Goal: Answer question/provide support: Share knowledge or assist other users

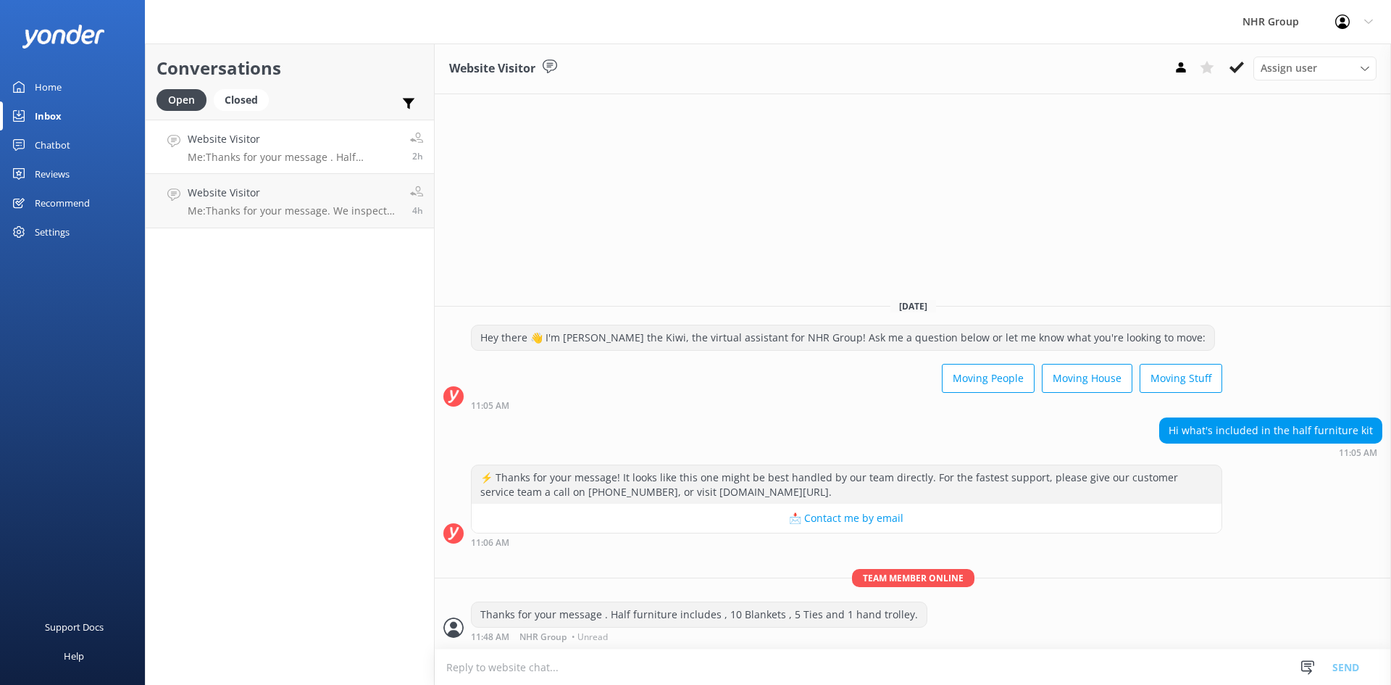
click at [272, 148] on div "Website Visitor Me: Thanks for your message . Half furniture includes , 10 Blan…" at bounding box center [294, 146] width 212 height 31
click at [247, 207] on p "Me: Thanks for your message. We inspect the vehicle on return and if the fuel i…" at bounding box center [294, 210] width 212 height 13
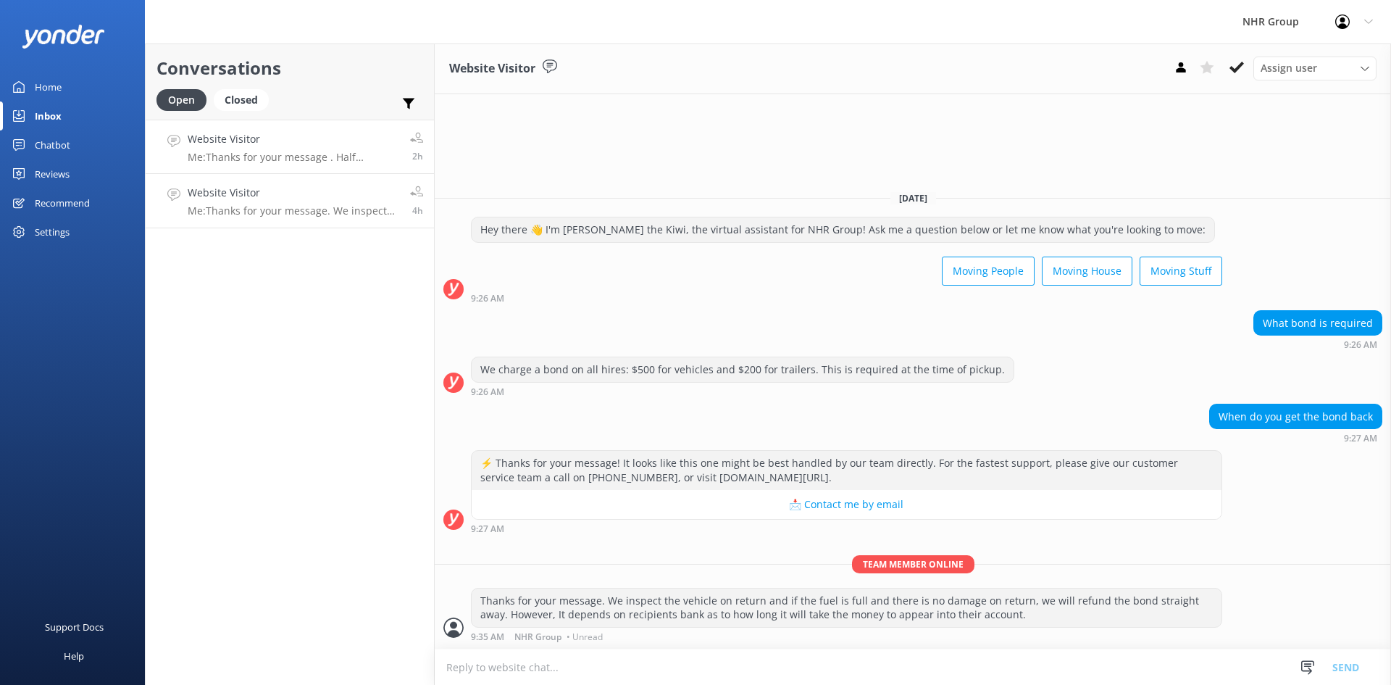
click at [274, 151] on div "Website Visitor Me: Thanks for your message . Half furniture includes , 10 Blan…" at bounding box center [294, 146] width 212 height 31
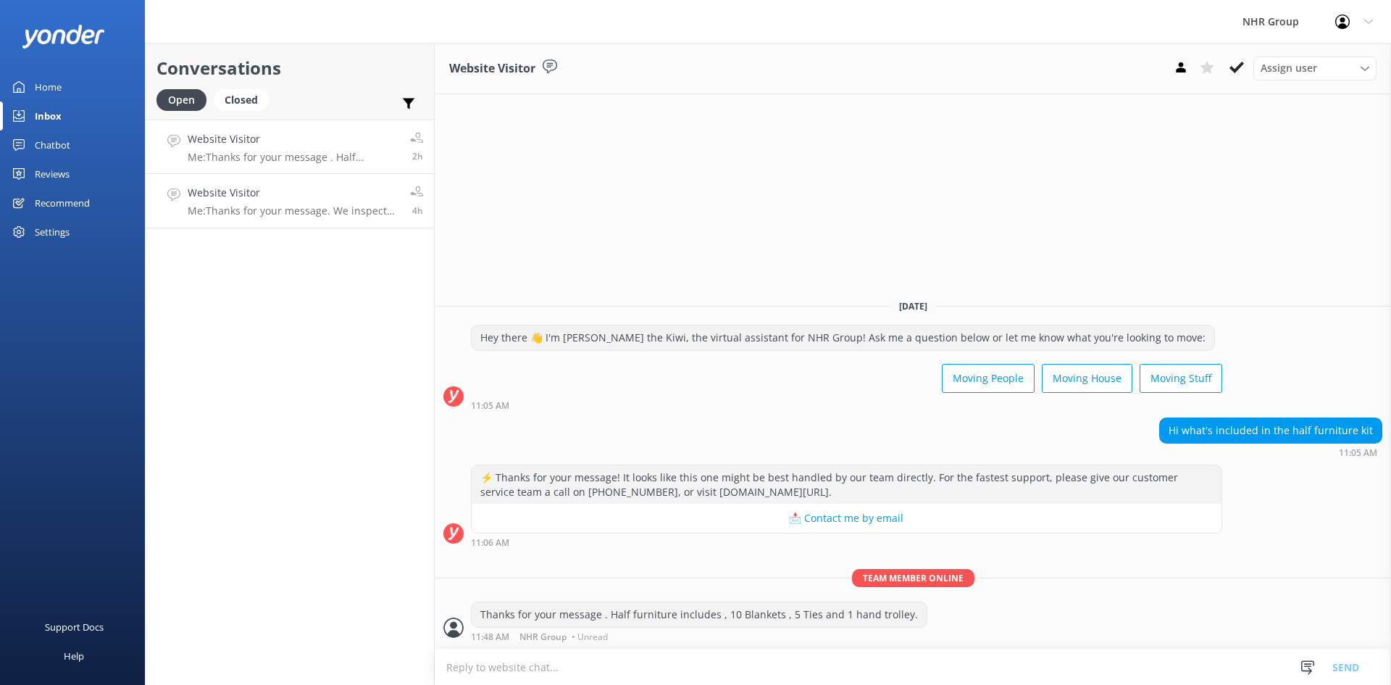
click at [248, 203] on div "Website Visitor Me: Thanks for your message. We inspect the vehicle on return a…" at bounding box center [294, 201] width 212 height 32
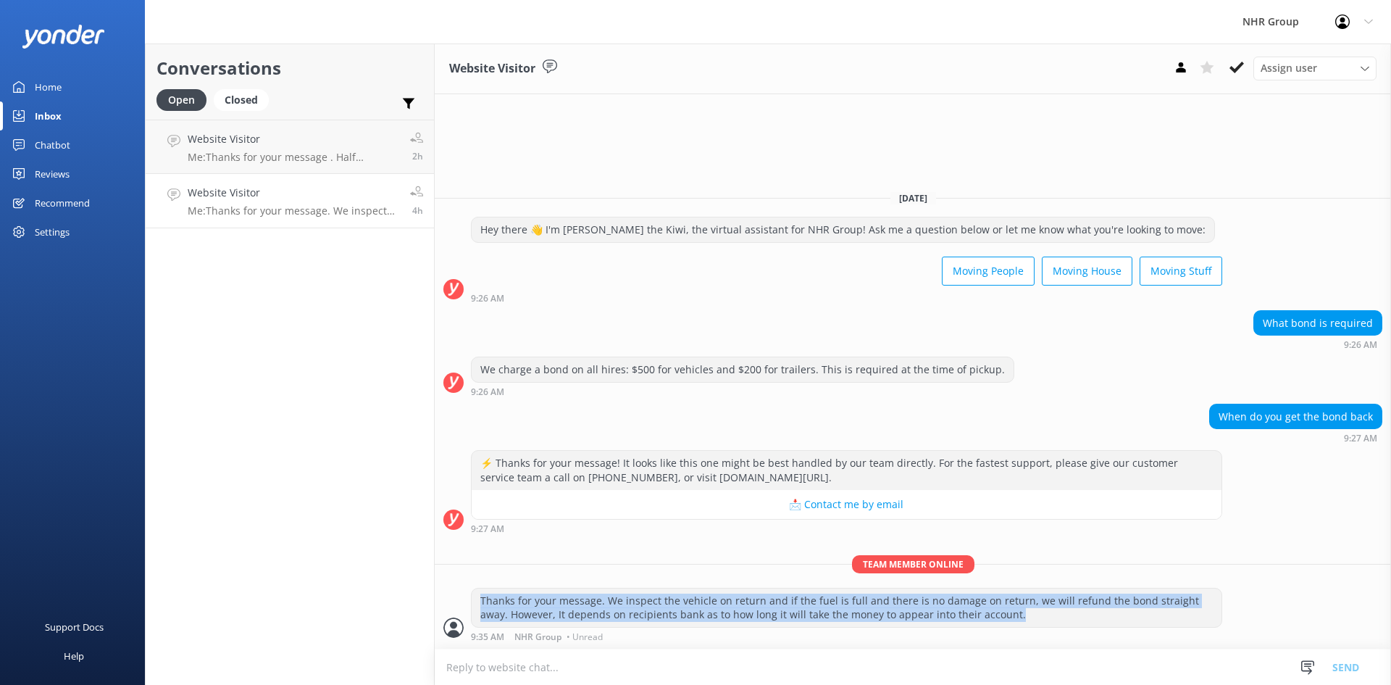
drag, startPoint x: 983, startPoint y: 617, endPoint x: 476, endPoint y: 599, distance: 507.6
click at [476, 599] on div "Thanks for your message. We inspect the vehicle on return and if the fuel is fu…" at bounding box center [847, 607] width 750 height 38
copy div "Thanks for your message. We inspect the vehicle on return and if the fuel is fu…"
click at [40, 86] on div "Home" at bounding box center [48, 86] width 27 height 29
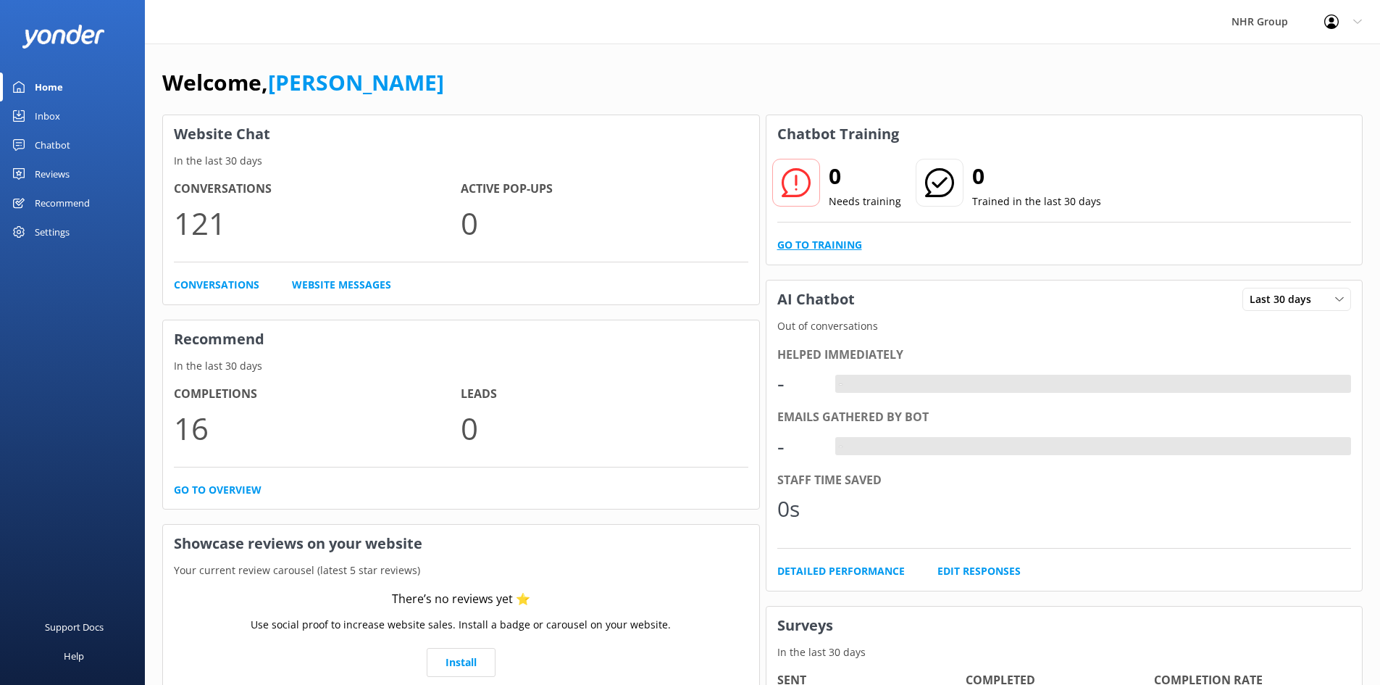
click at [841, 243] on link "Go to Training" at bounding box center [820, 245] width 85 height 16
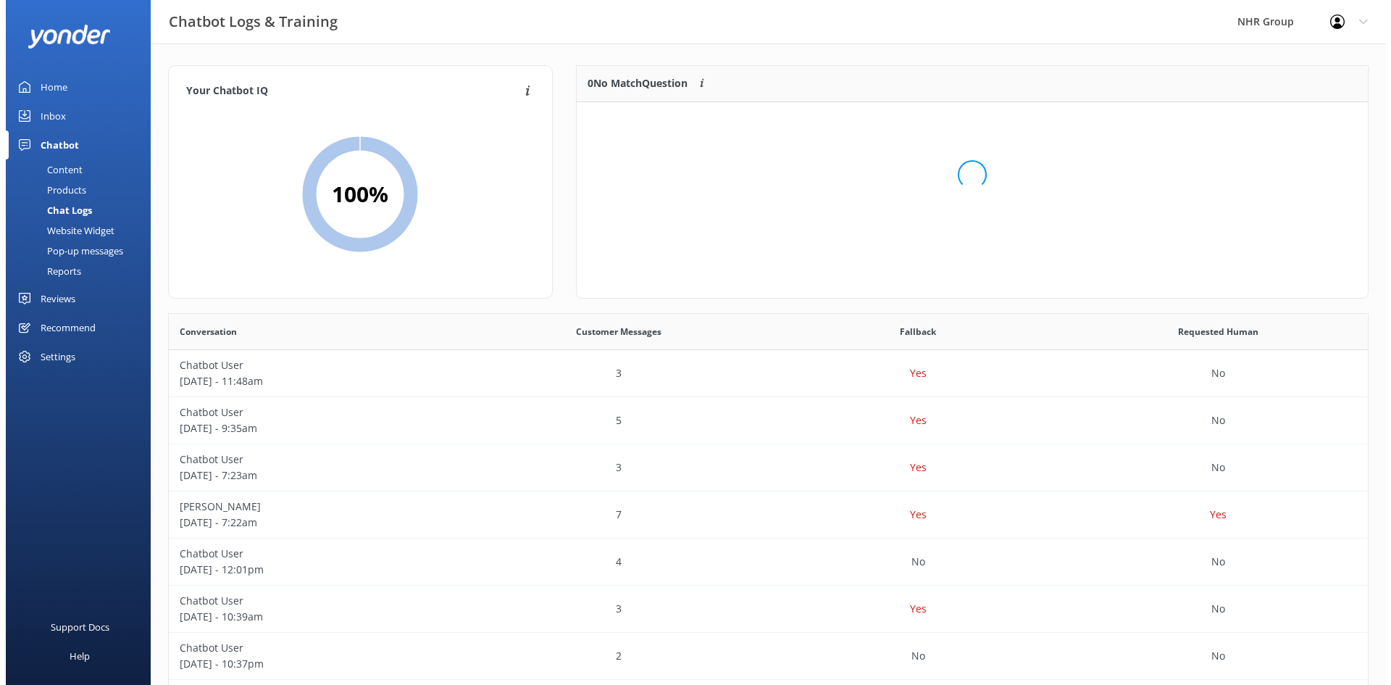
scroll to position [99, 780]
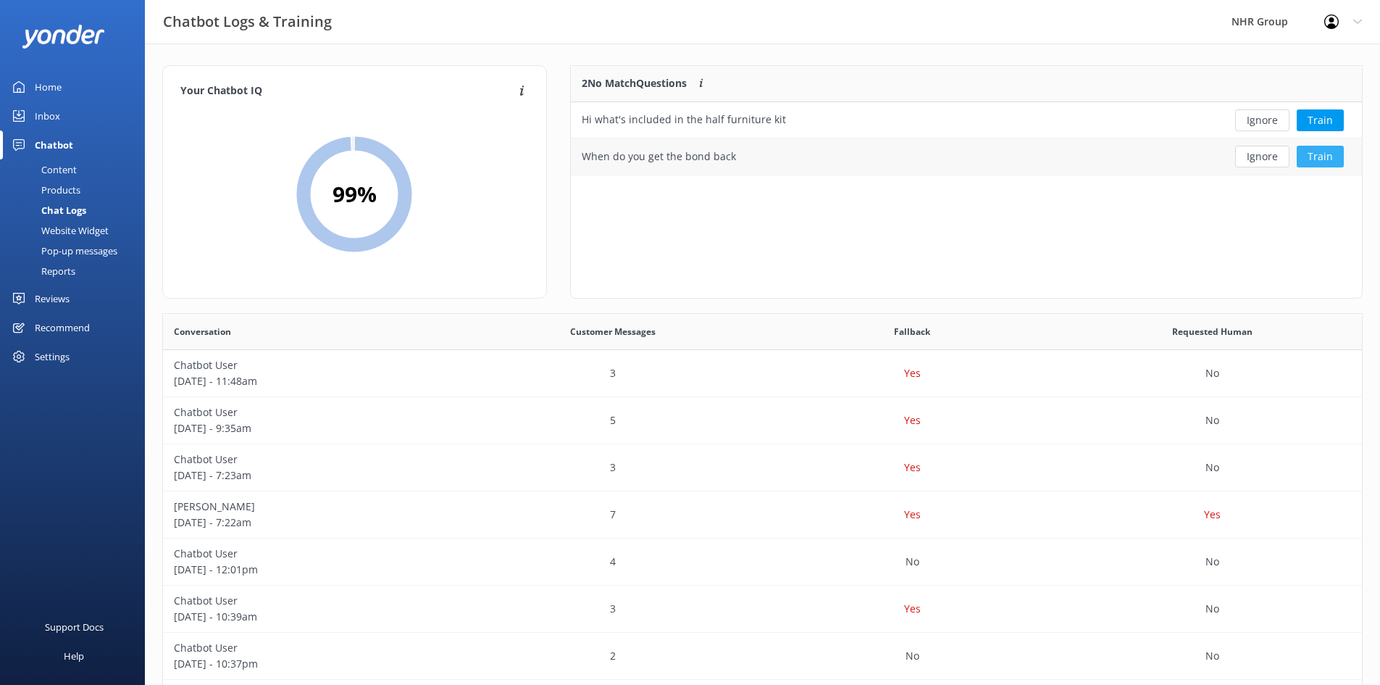
click at [1312, 158] on button "Train" at bounding box center [1320, 157] width 47 height 22
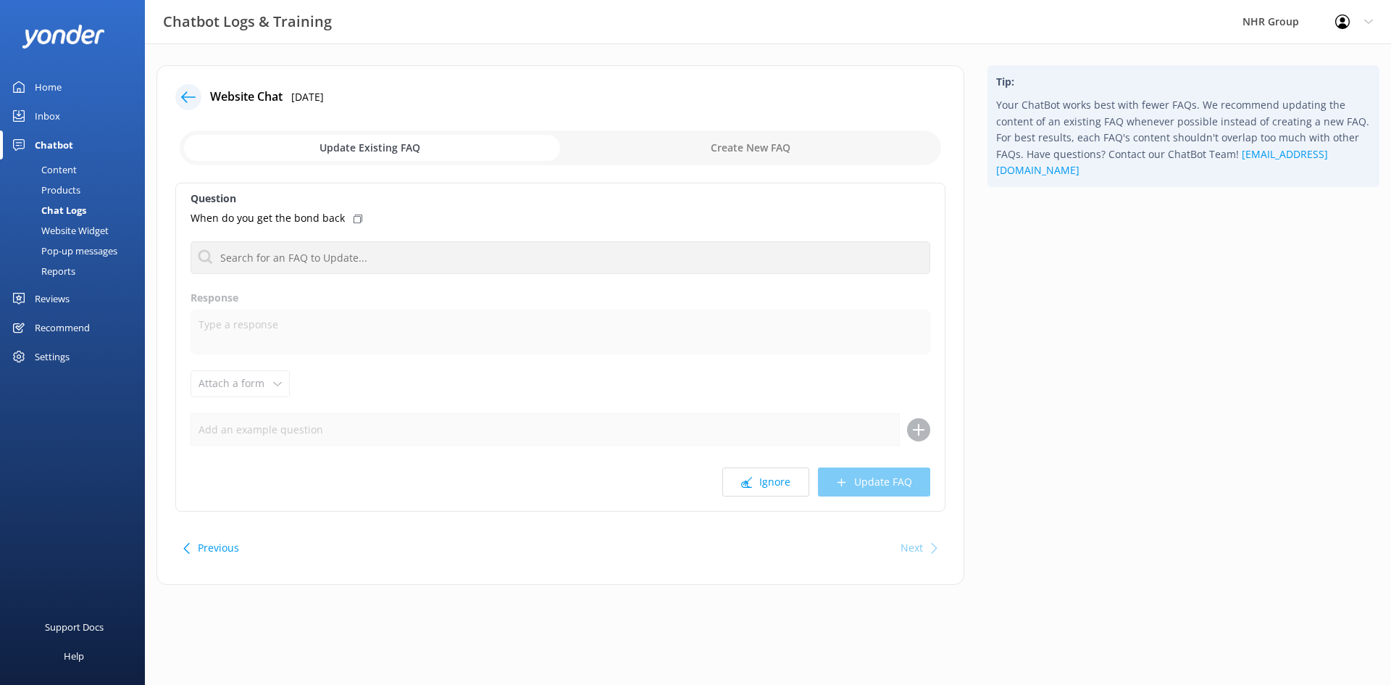
click at [724, 143] on input "checkbox" at bounding box center [561, 147] width 762 height 35
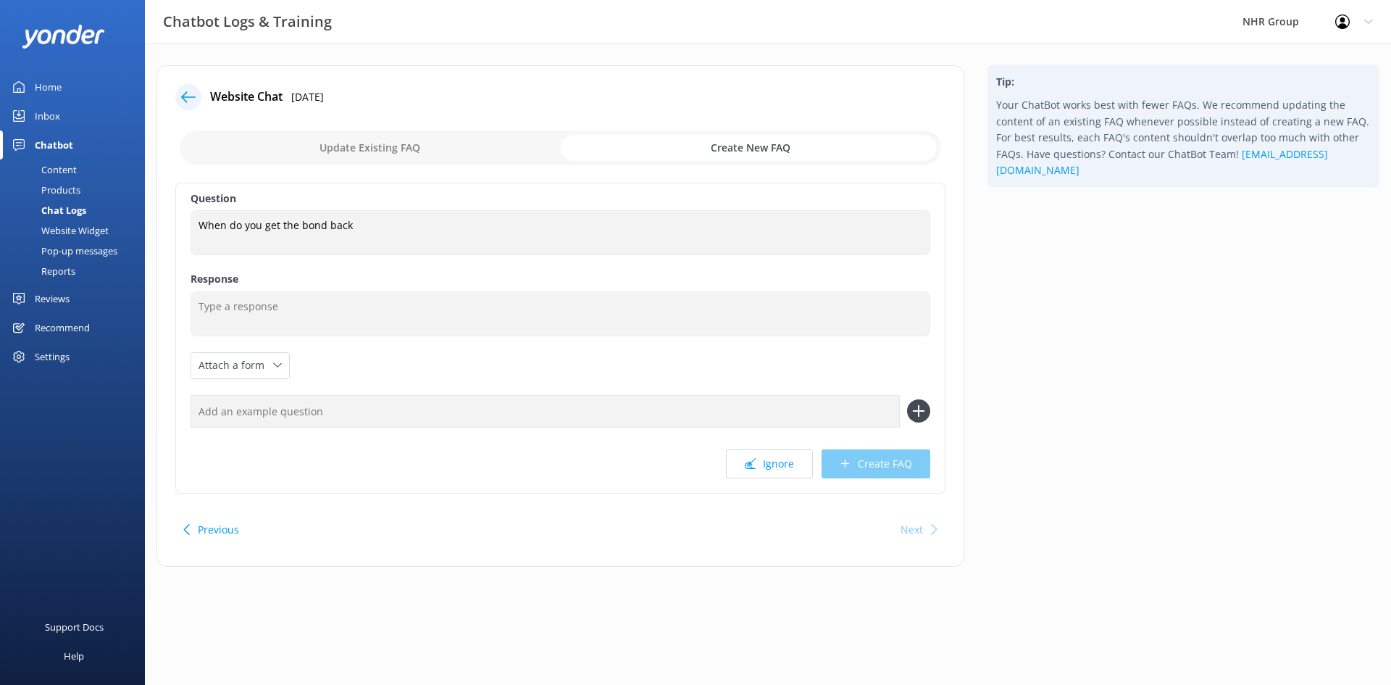
click at [350, 147] on input "checkbox" at bounding box center [561, 147] width 762 height 35
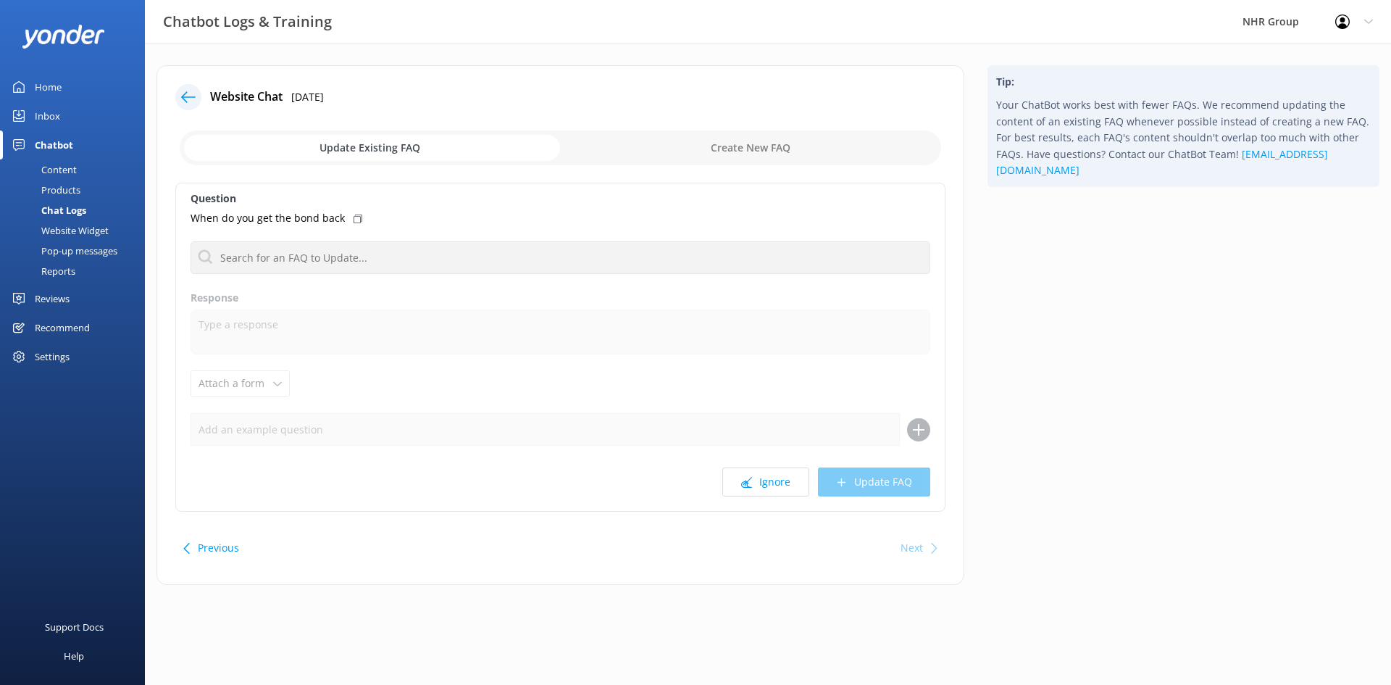
click at [354, 216] on use at bounding box center [358, 218] width 9 height 9
click at [722, 146] on input "checkbox" at bounding box center [561, 147] width 762 height 35
checkbox input "true"
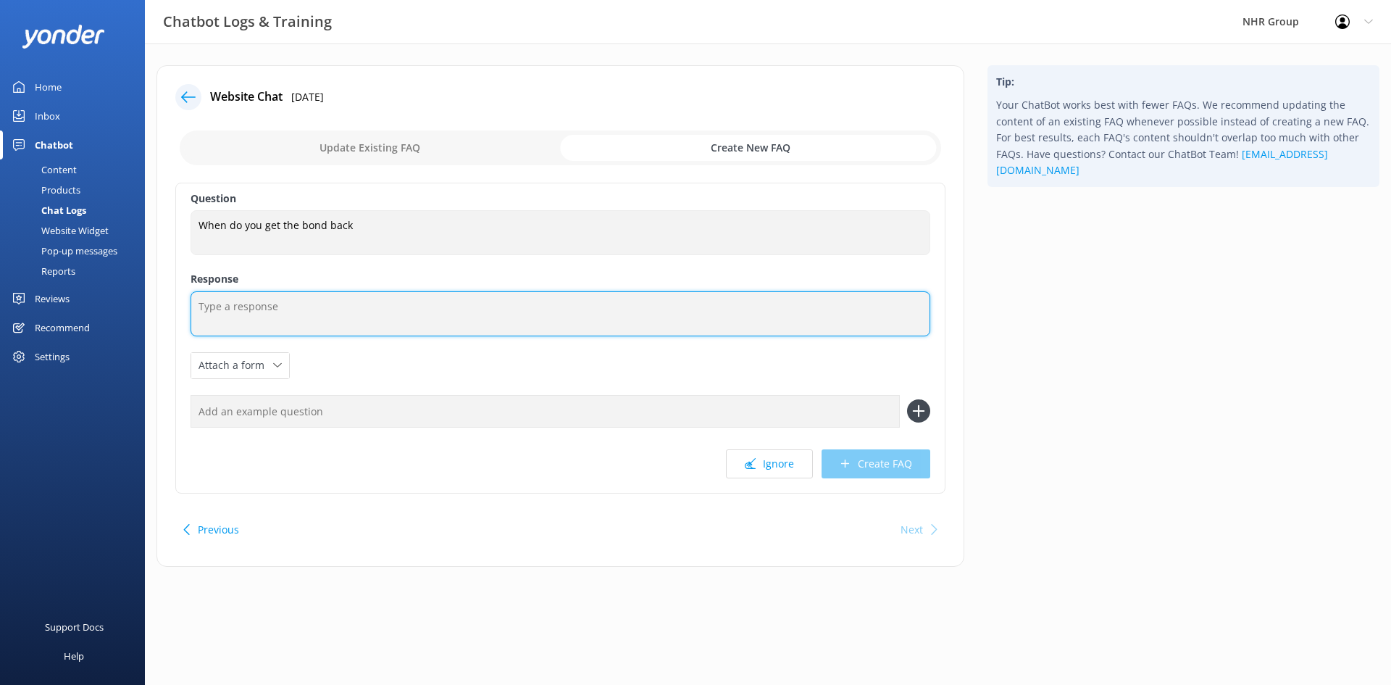
click at [307, 309] on textarea at bounding box center [561, 313] width 740 height 45
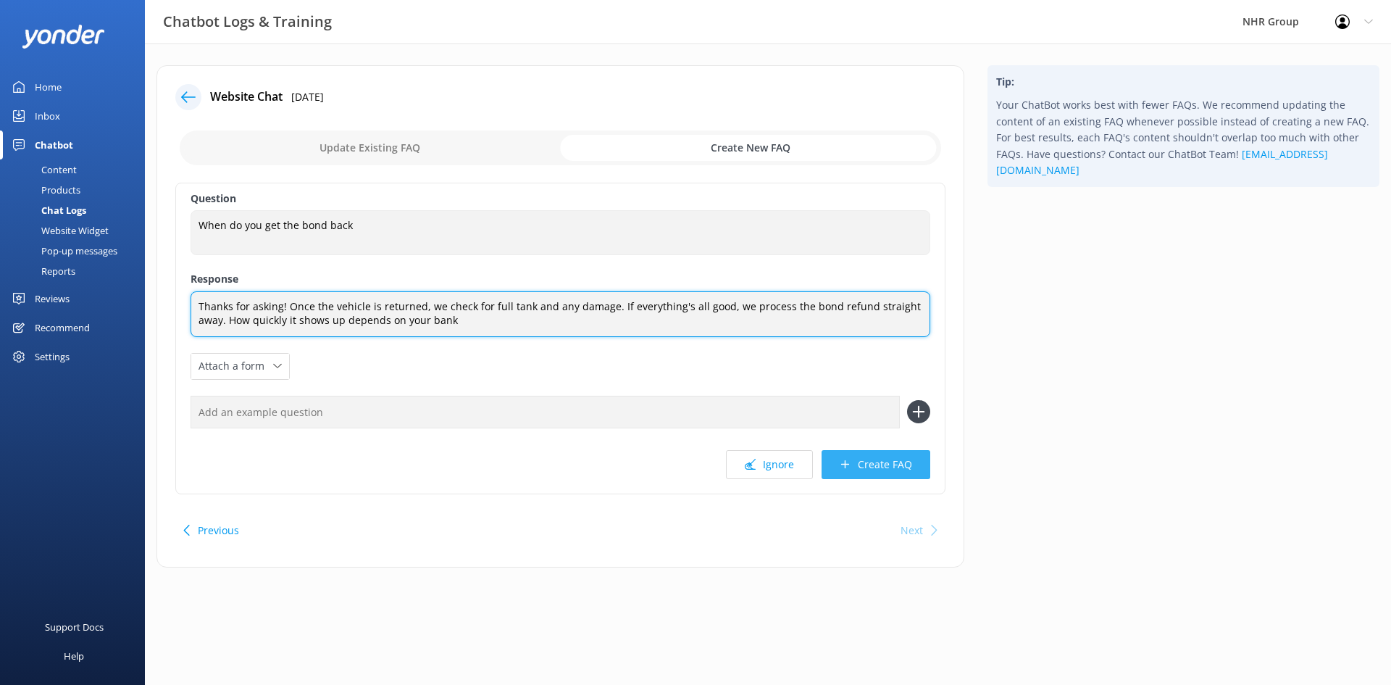
type textarea "Thanks for asking! Once the vehicle is returned, we check for full tank and any…"
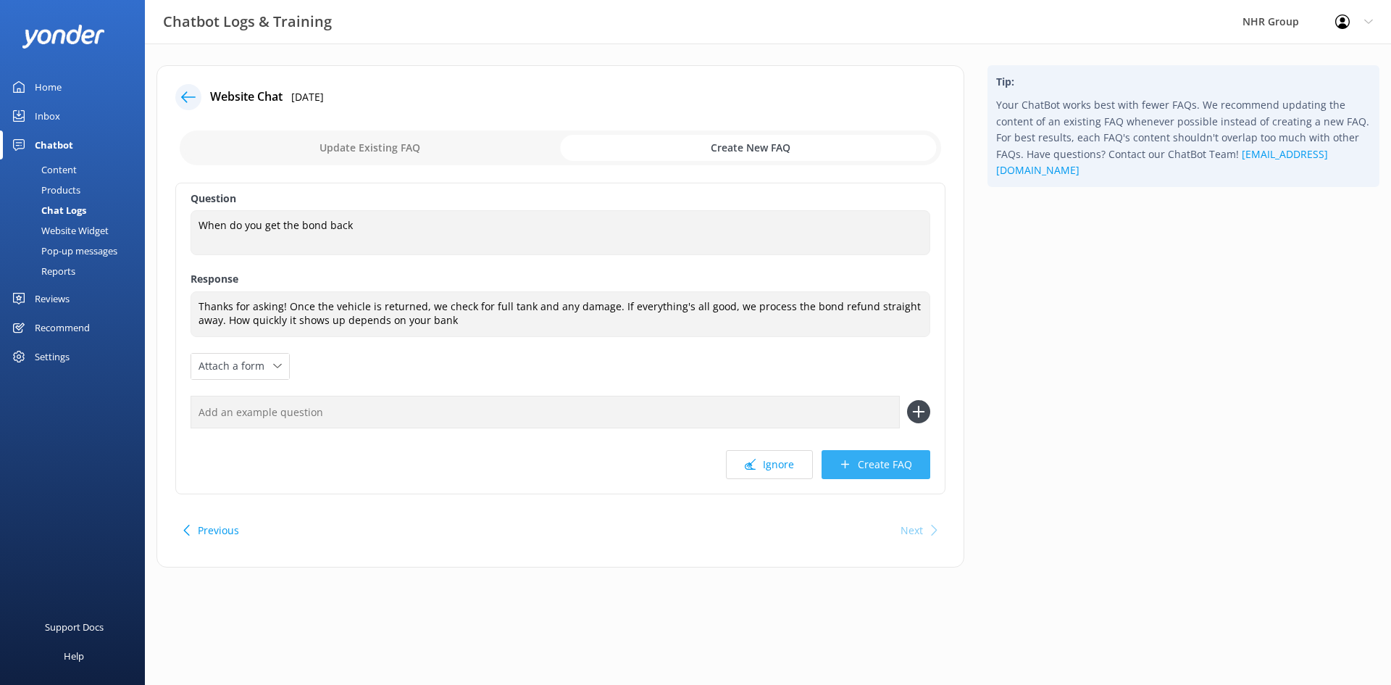
click at [856, 467] on button "Create FAQ" at bounding box center [876, 464] width 109 height 29
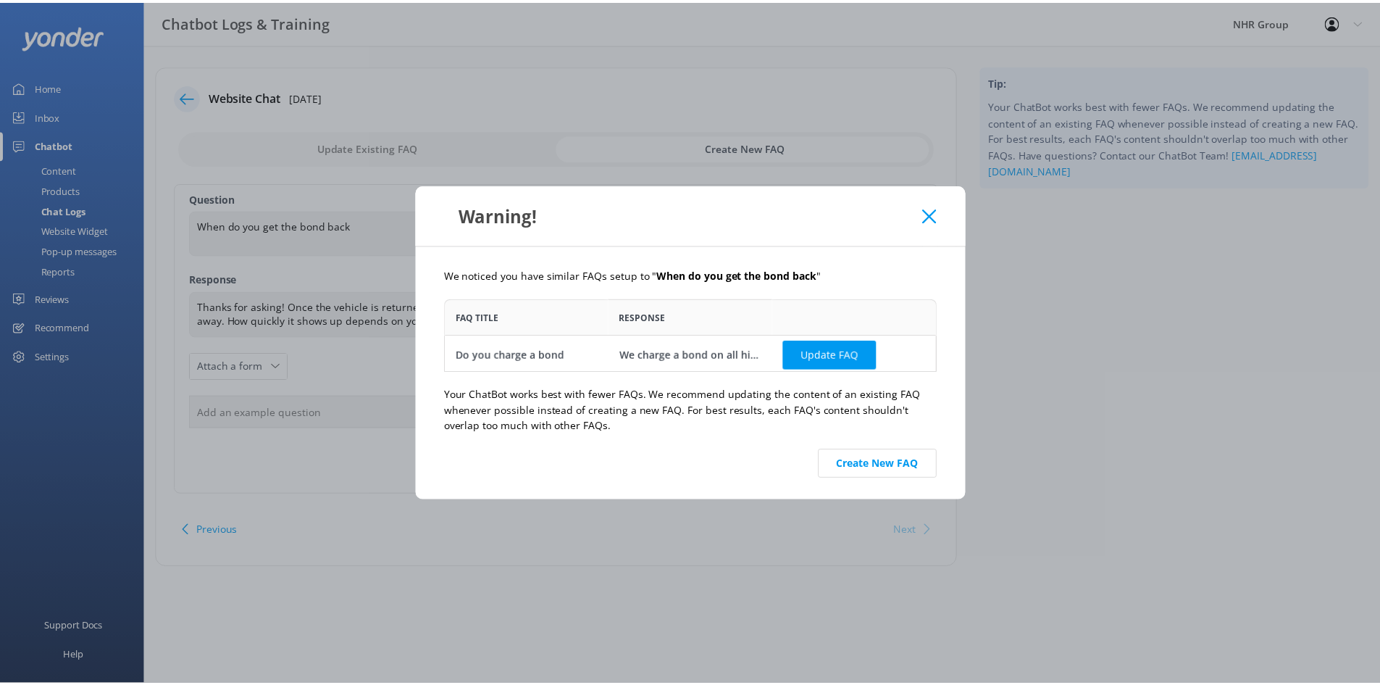
scroll to position [62, 486]
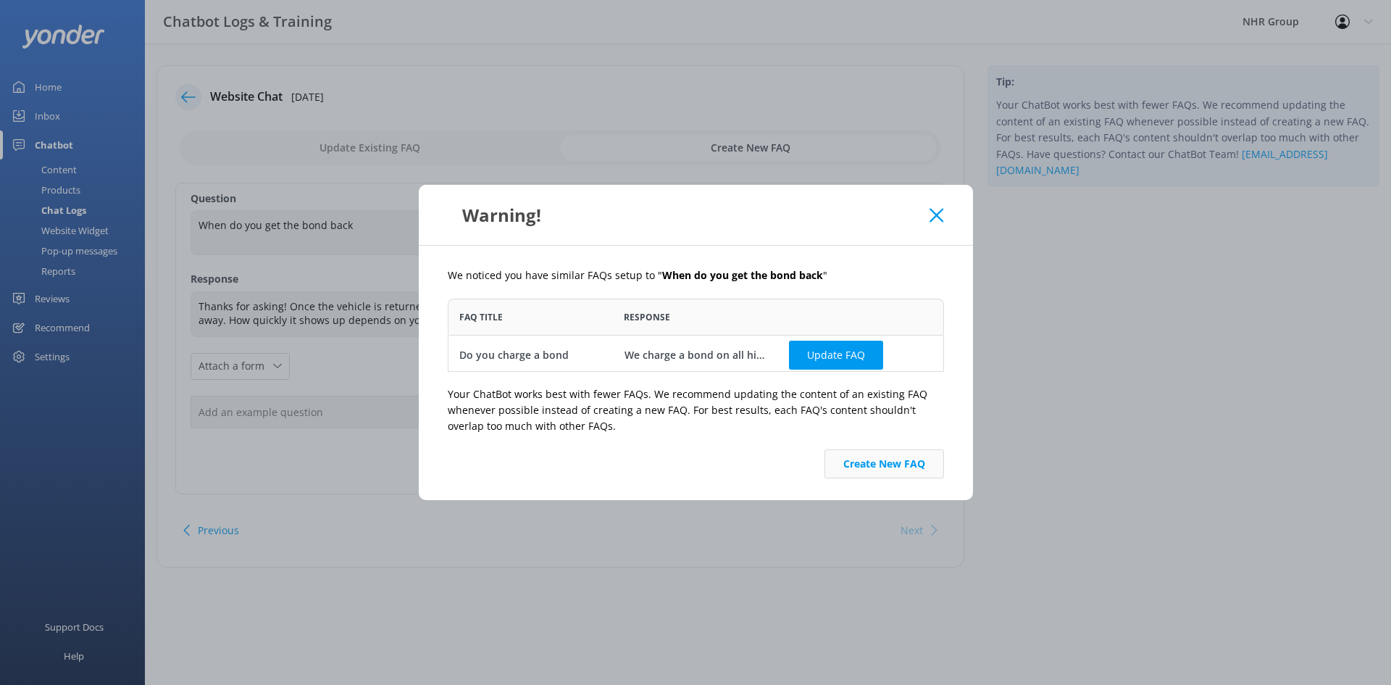
click at [888, 467] on button "Create New FAQ" at bounding box center [885, 463] width 120 height 29
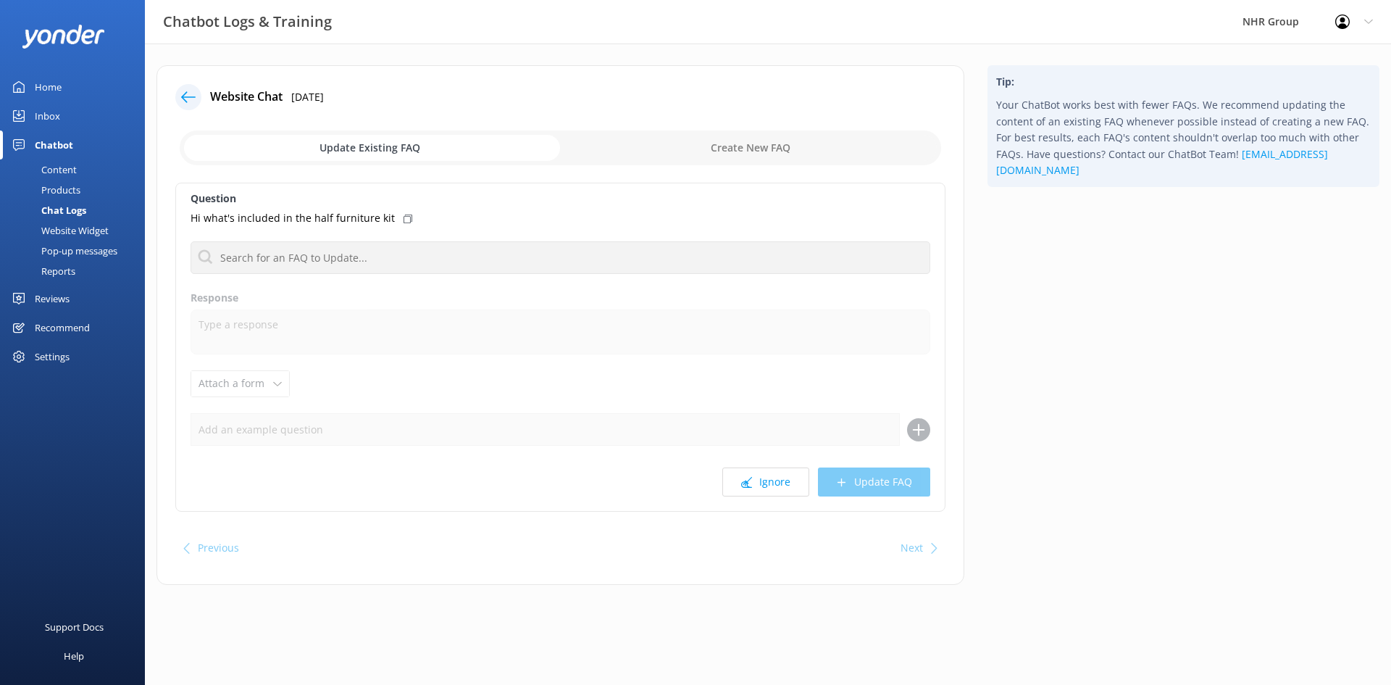
click at [404, 218] on div "Hi what's included in the half furniture kit" at bounding box center [561, 218] width 740 height 16
click at [49, 104] on div "Inbox" at bounding box center [47, 115] width 25 height 29
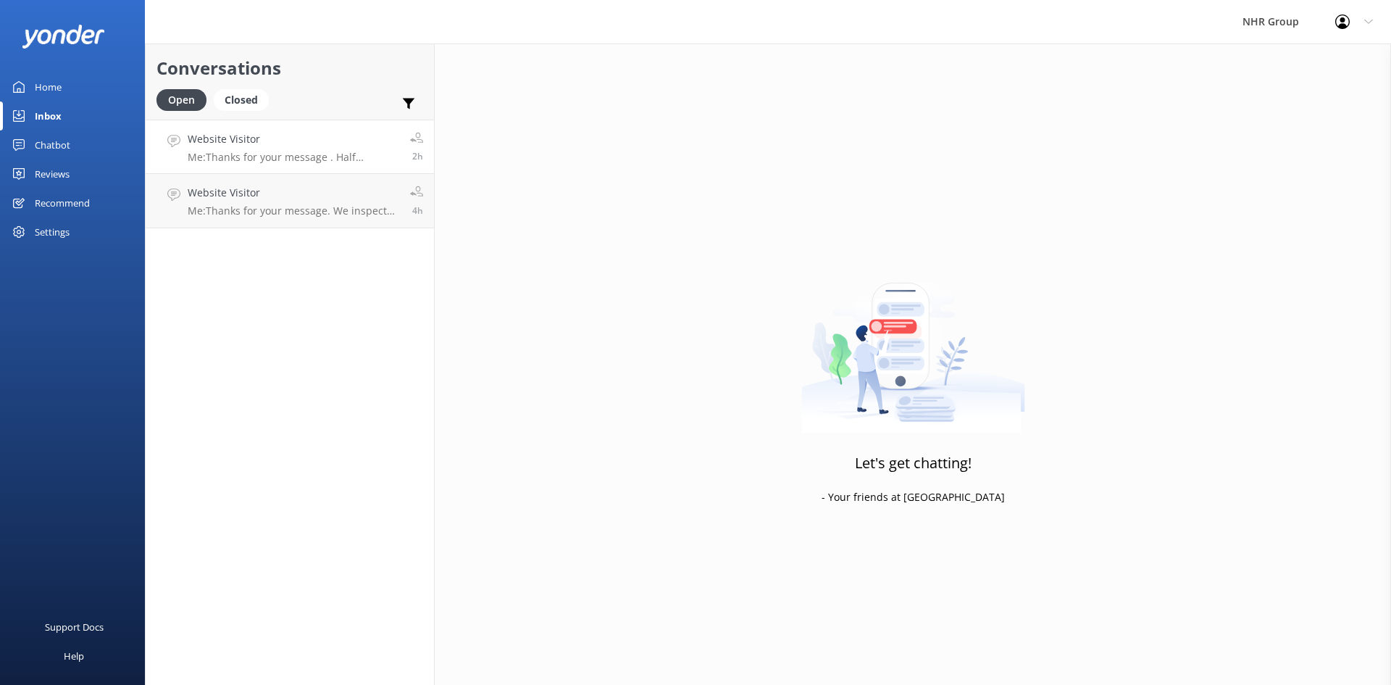
click at [247, 159] on p "Me: Thanks for your message . Half furniture includes , 10 Blankets , 5 Ties an…" at bounding box center [294, 157] width 212 height 13
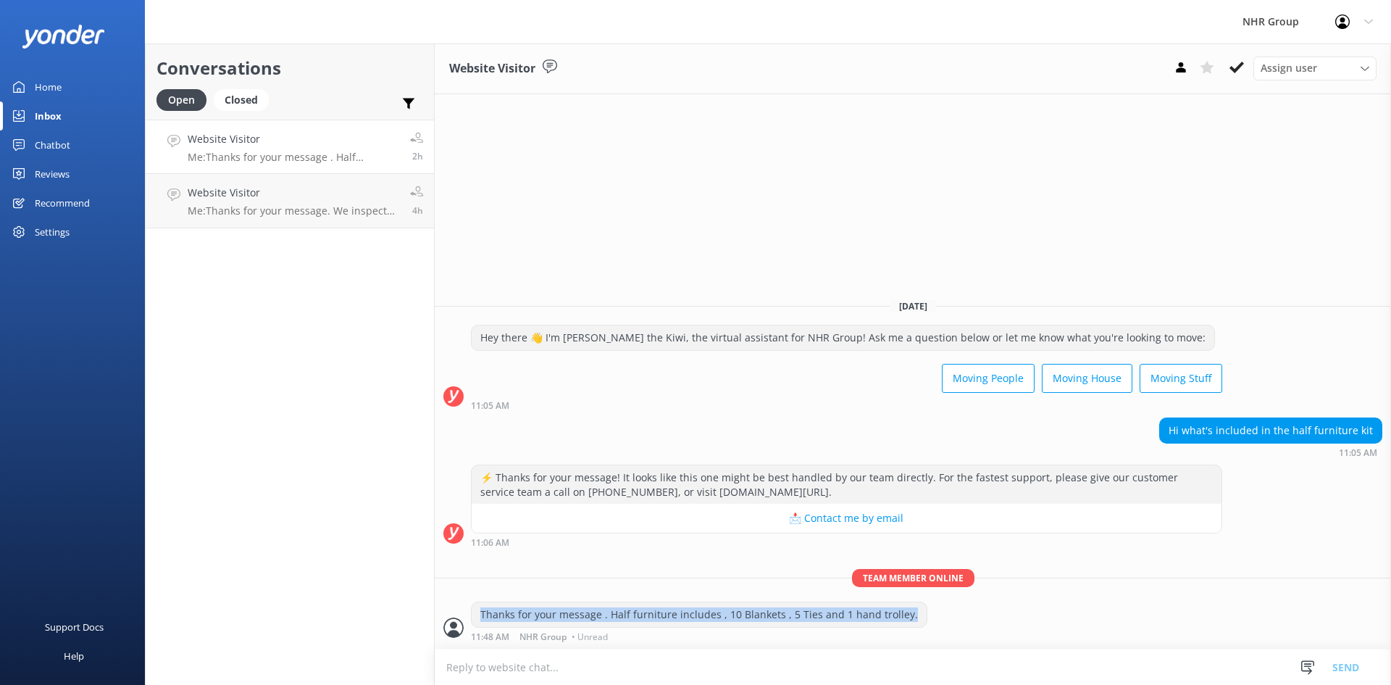
drag, startPoint x: 481, startPoint y: 614, endPoint x: 922, endPoint y: 617, distance: 440.6
click at [922, 617] on div "Thanks for your message . Half furniture includes , 10 Blankets , 5 Ties and 1 …" at bounding box center [913, 621] width 957 height 40
copy div "Thanks for your message . Half furniture includes , 10 Blankets , 5 Ties and 1 …"
click at [55, 141] on div "Chatbot" at bounding box center [53, 144] width 36 height 29
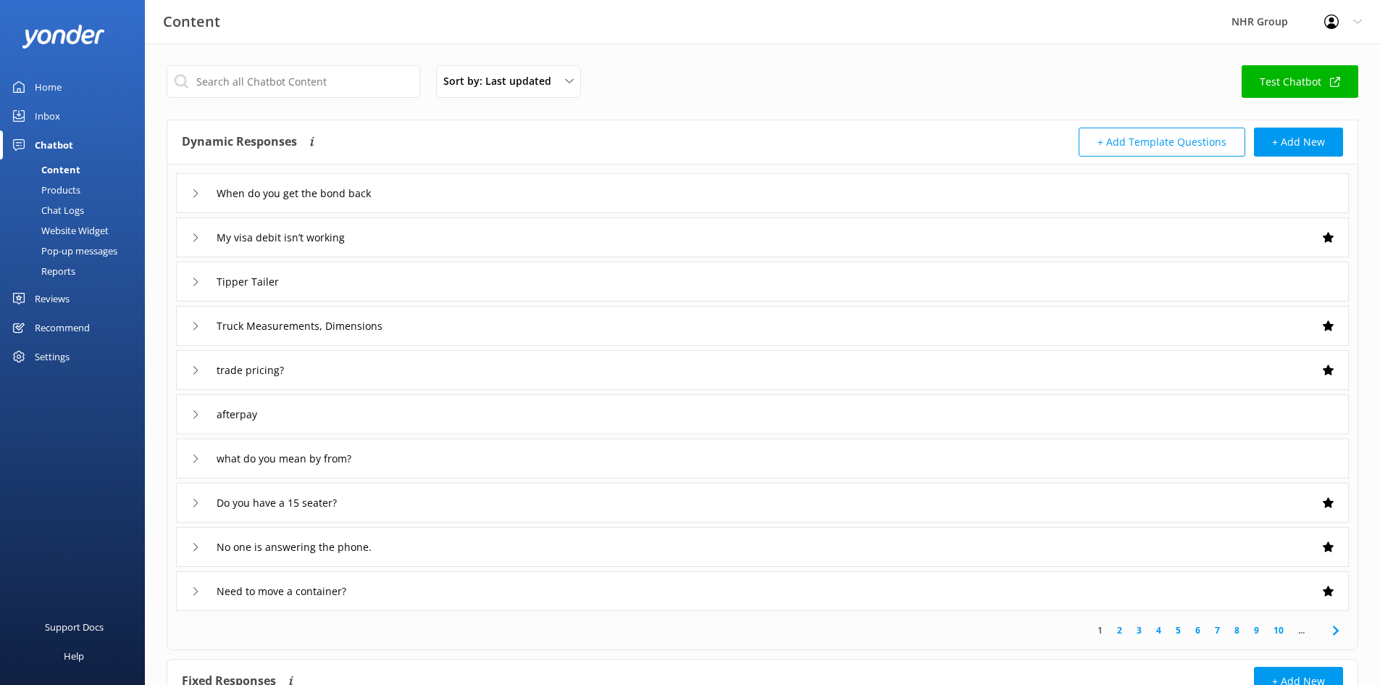
click at [61, 85] on div "Home" at bounding box center [48, 86] width 27 height 29
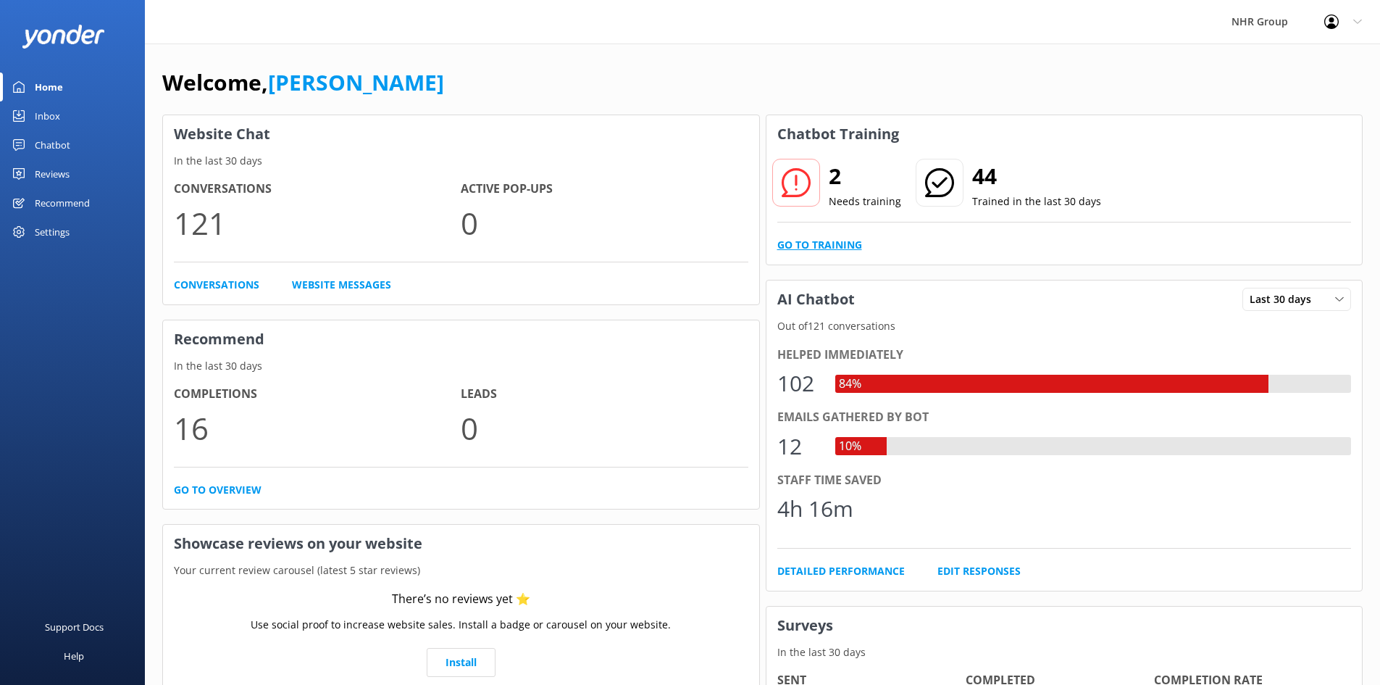
click at [826, 243] on link "Go to Training" at bounding box center [820, 245] width 85 height 16
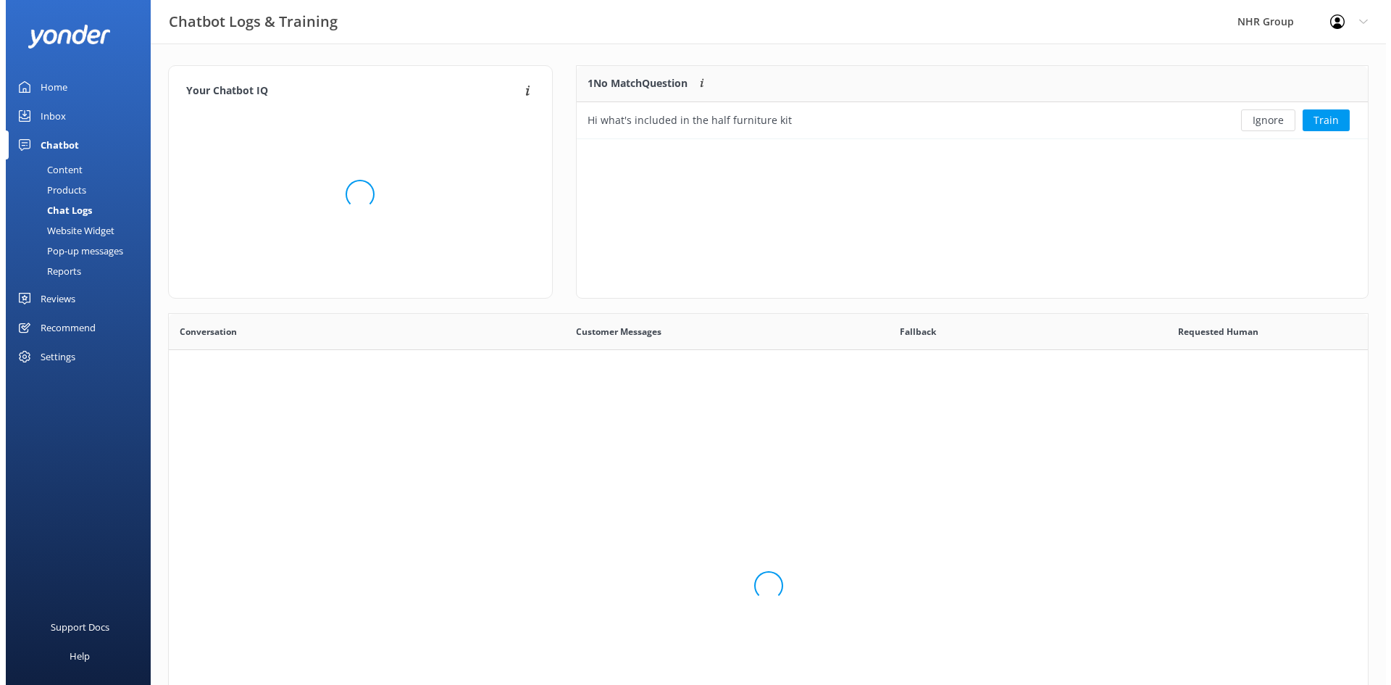
scroll to position [497, 1188]
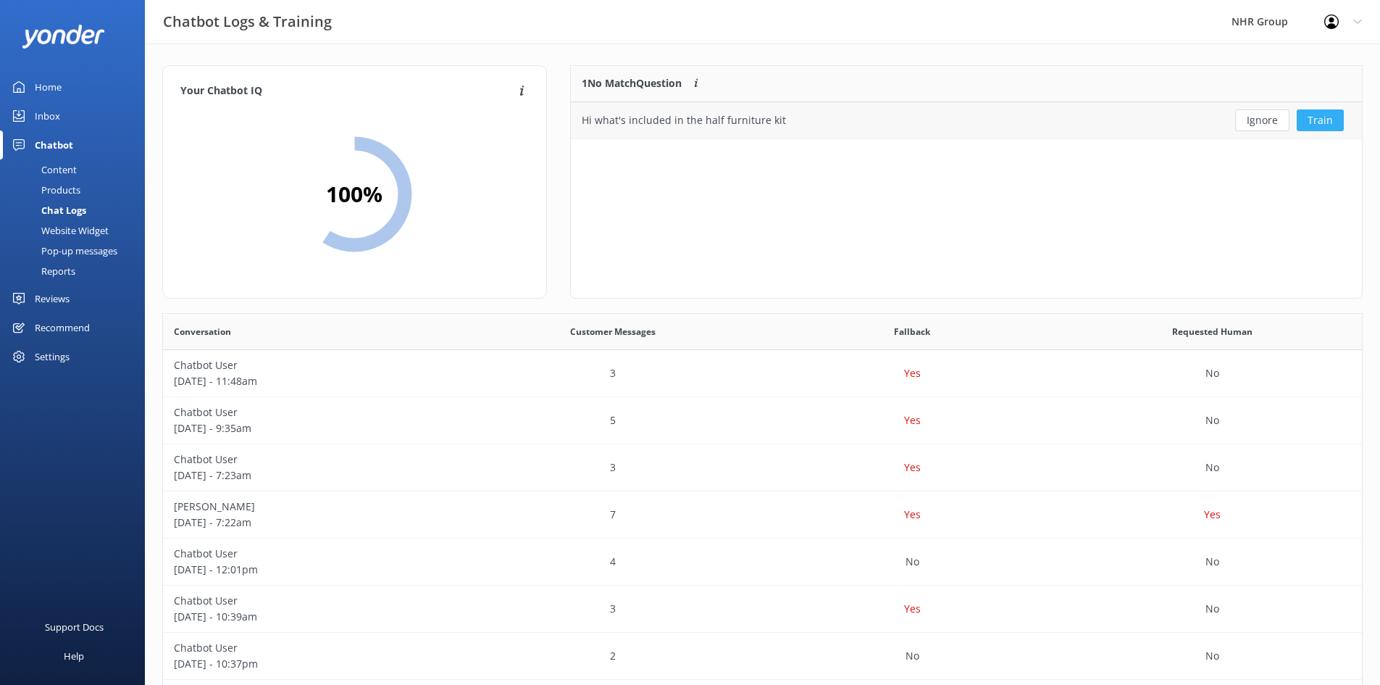
click at [1315, 119] on button "Train" at bounding box center [1320, 120] width 47 height 22
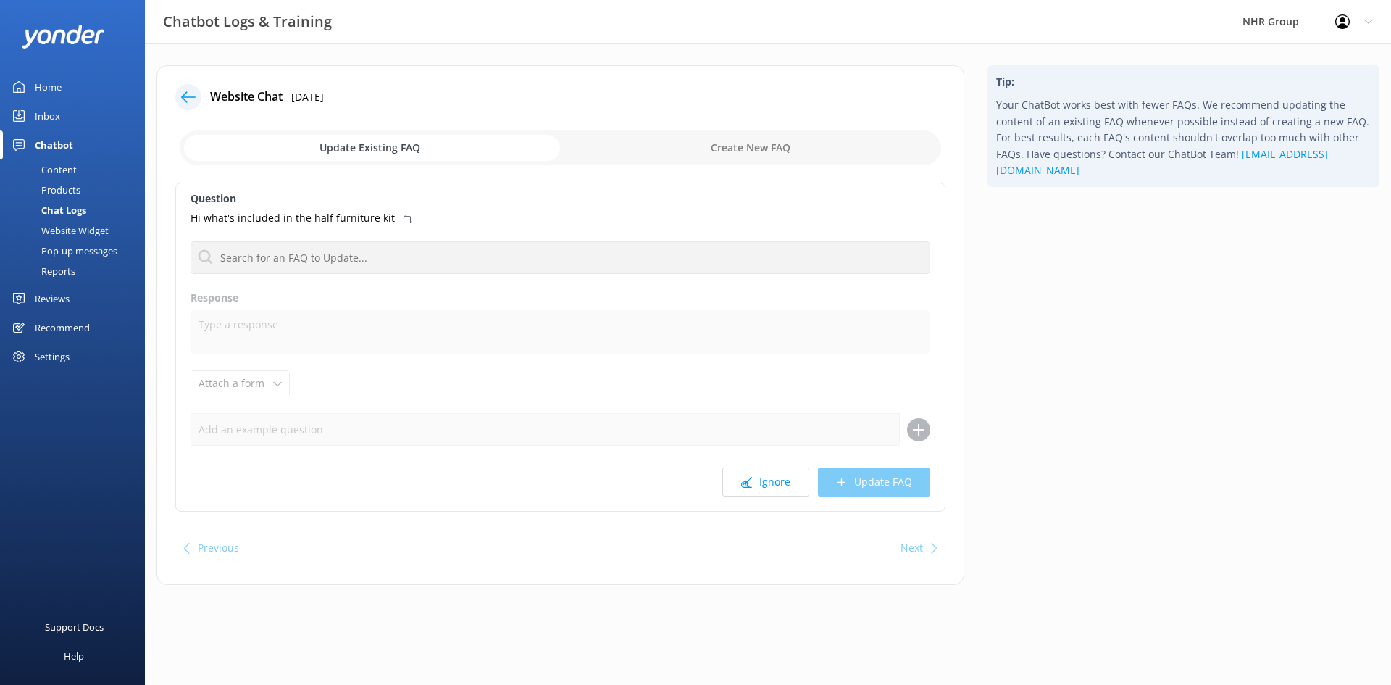
click at [717, 138] on input "checkbox" at bounding box center [561, 147] width 762 height 35
checkbox input "true"
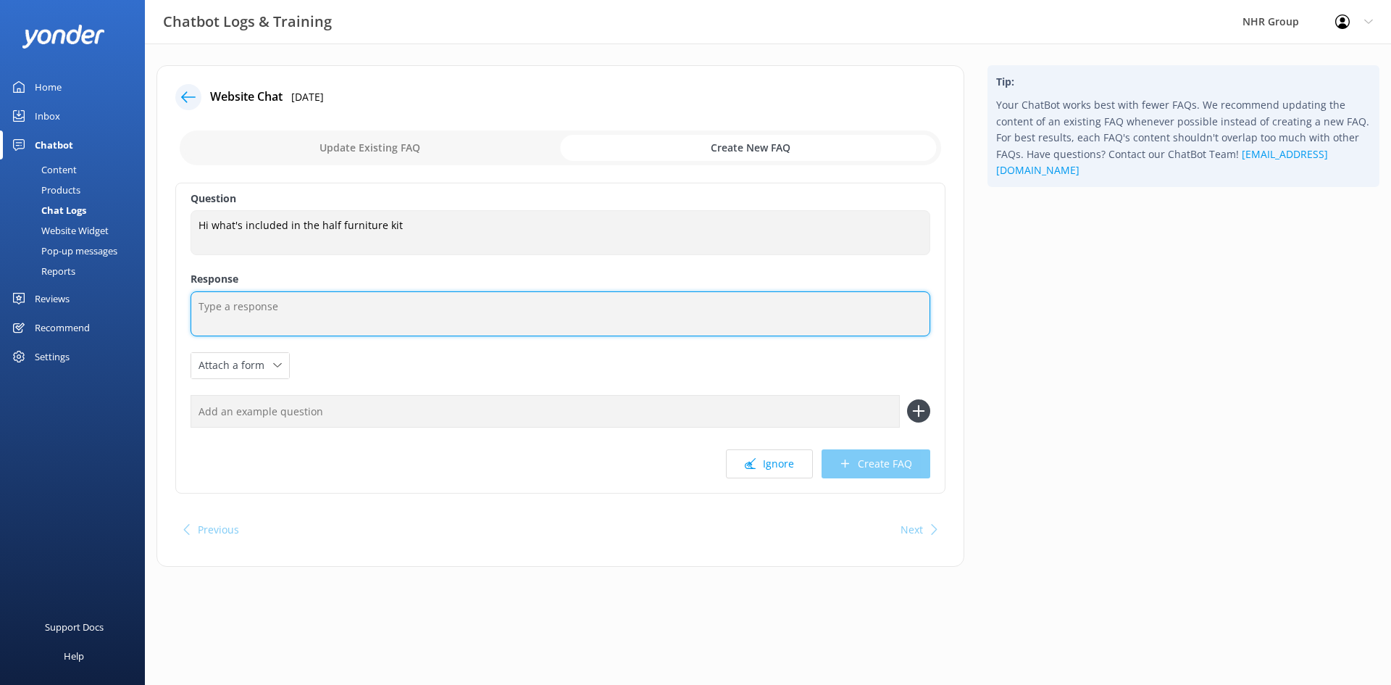
click at [288, 313] on textarea at bounding box center [561, 313] width 740 height 45
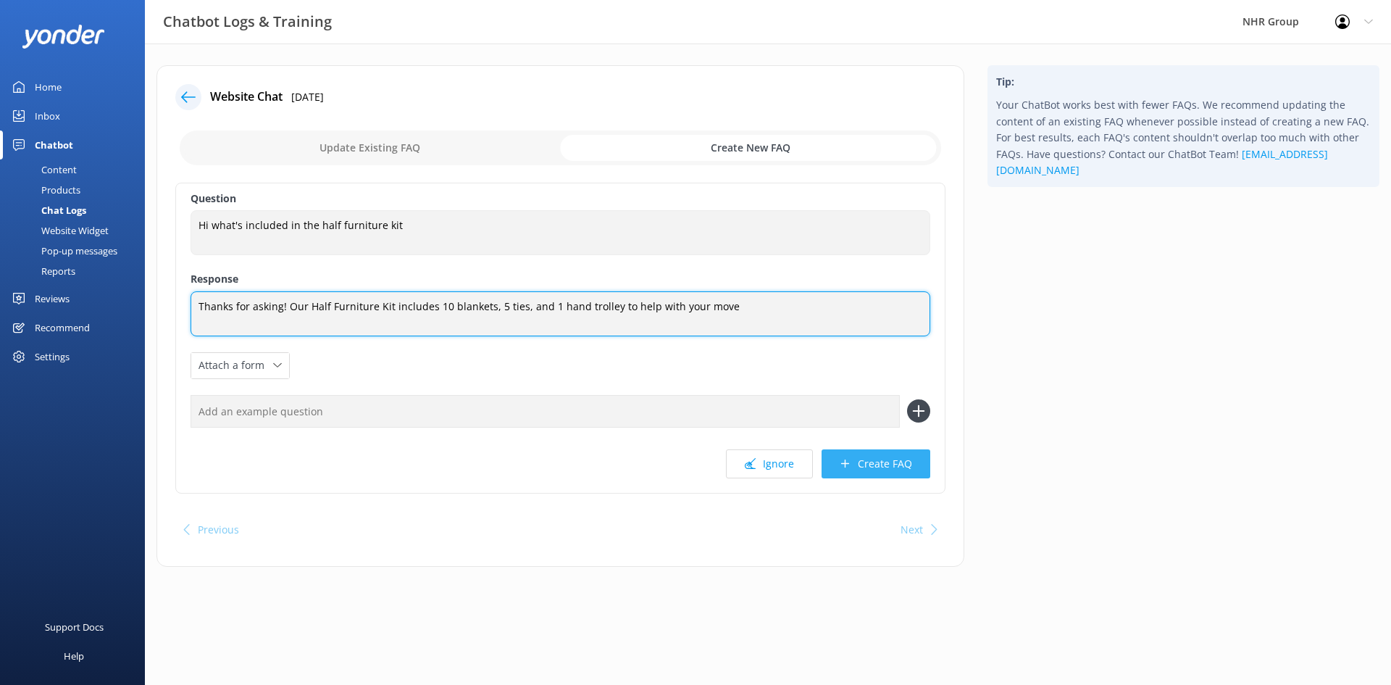
type textarea "Thanks for asking! Our Half Furniture Kit includes 10 blankets, 5 ties, and 1 h…"
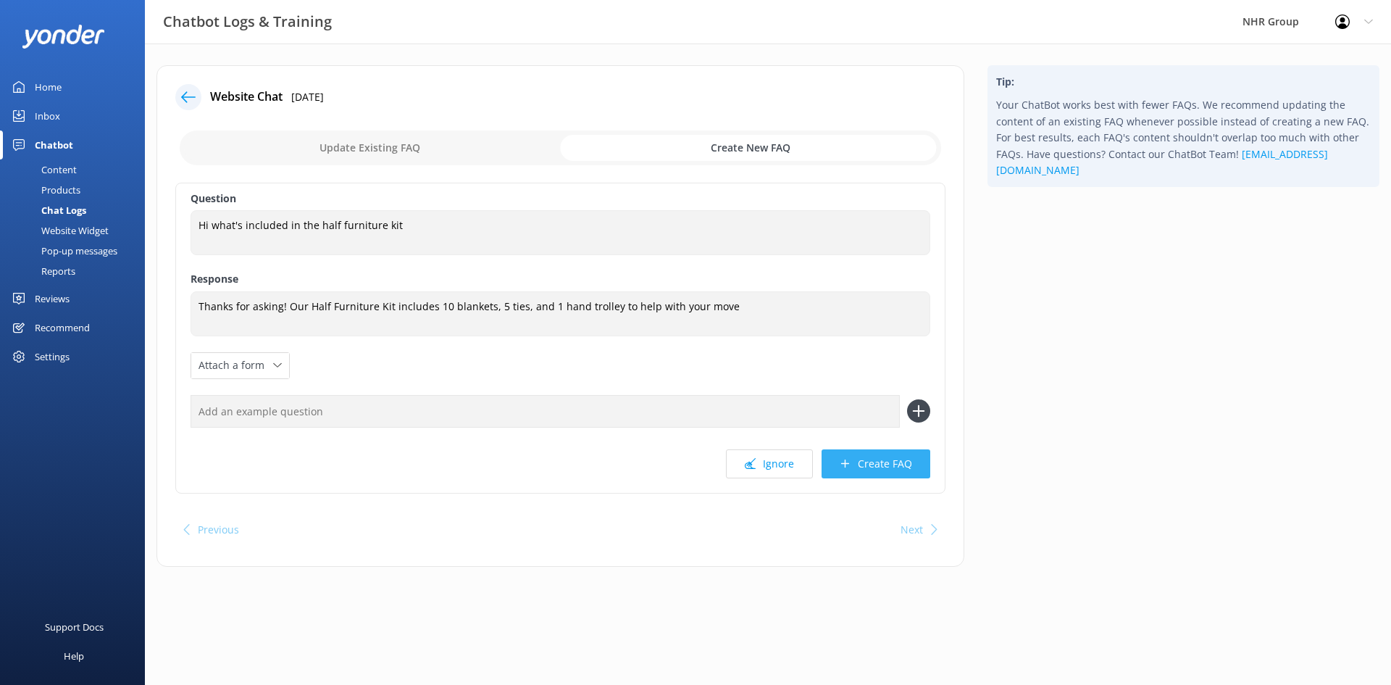
click at [854, 469] on button "Create FAQ" at bounding box center [876, 463] width 109 height 29
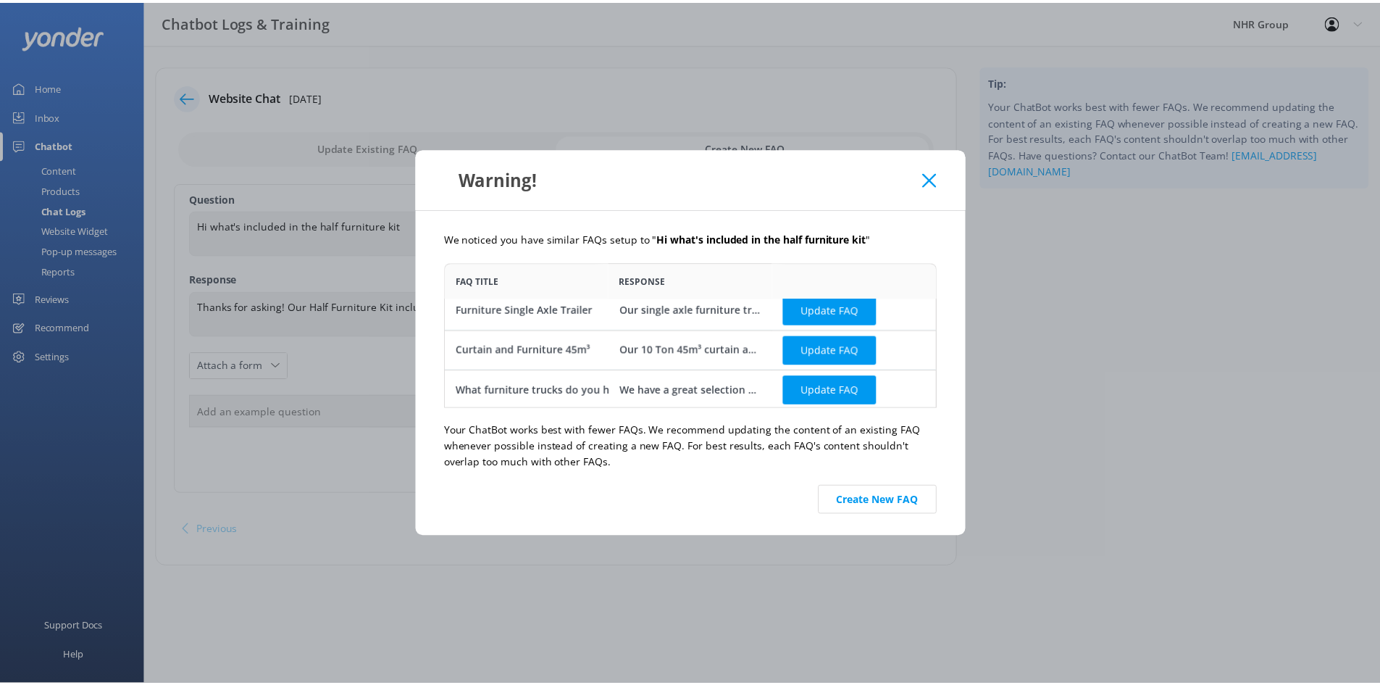
scroll to position [11, 0]
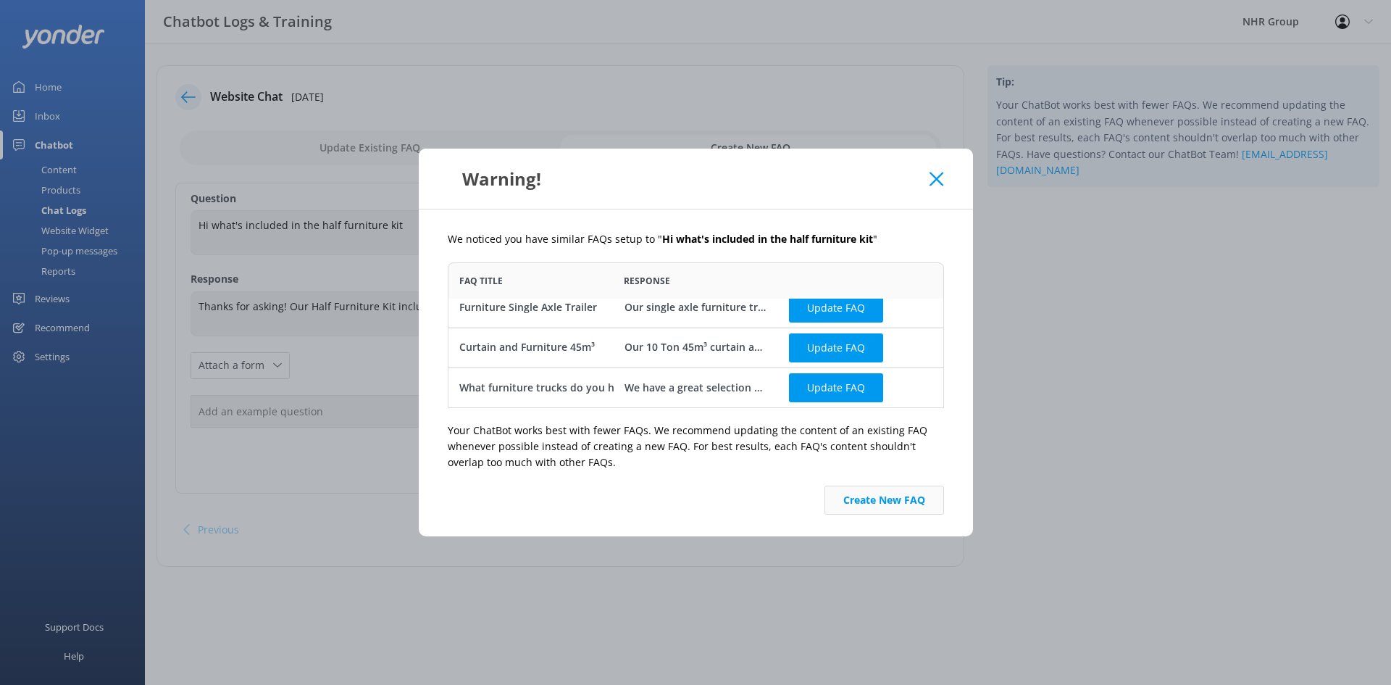
click at [872, 503] on button "Create New FAQ" at bounding box center [885, 500] width 120 height 29
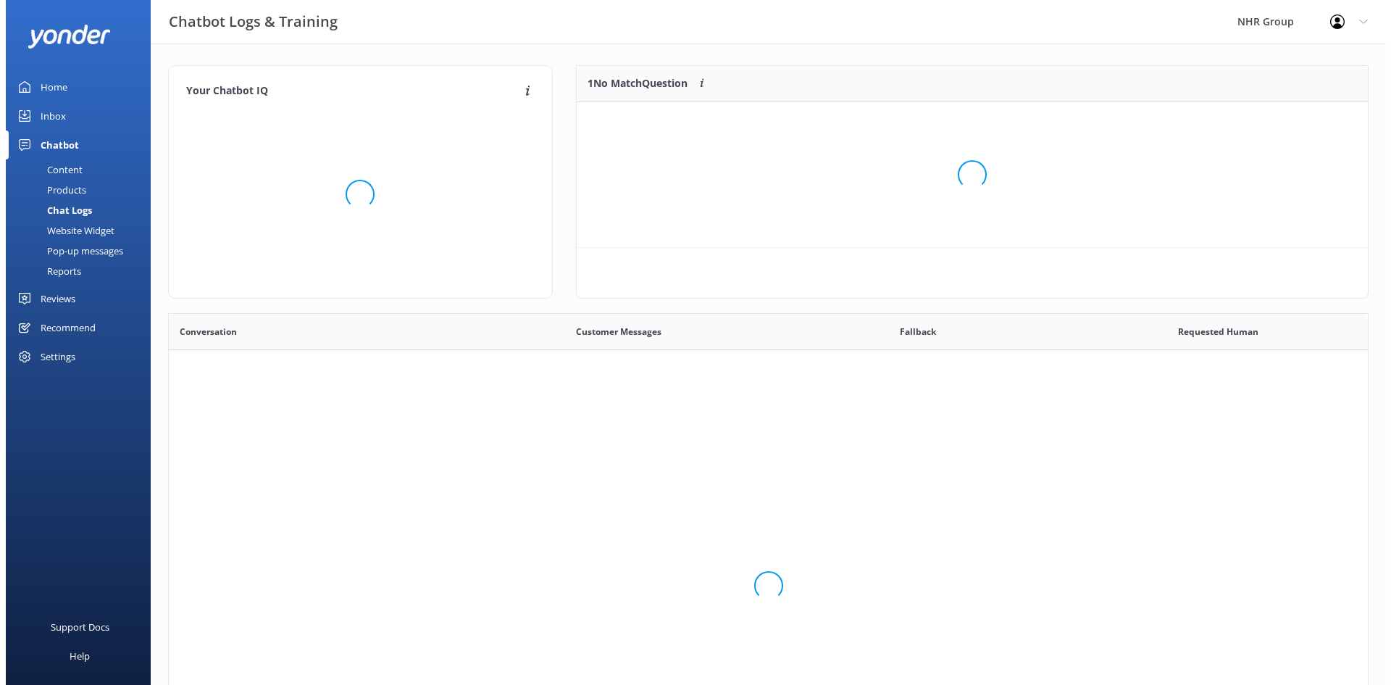
scroll to position [497, 1188]
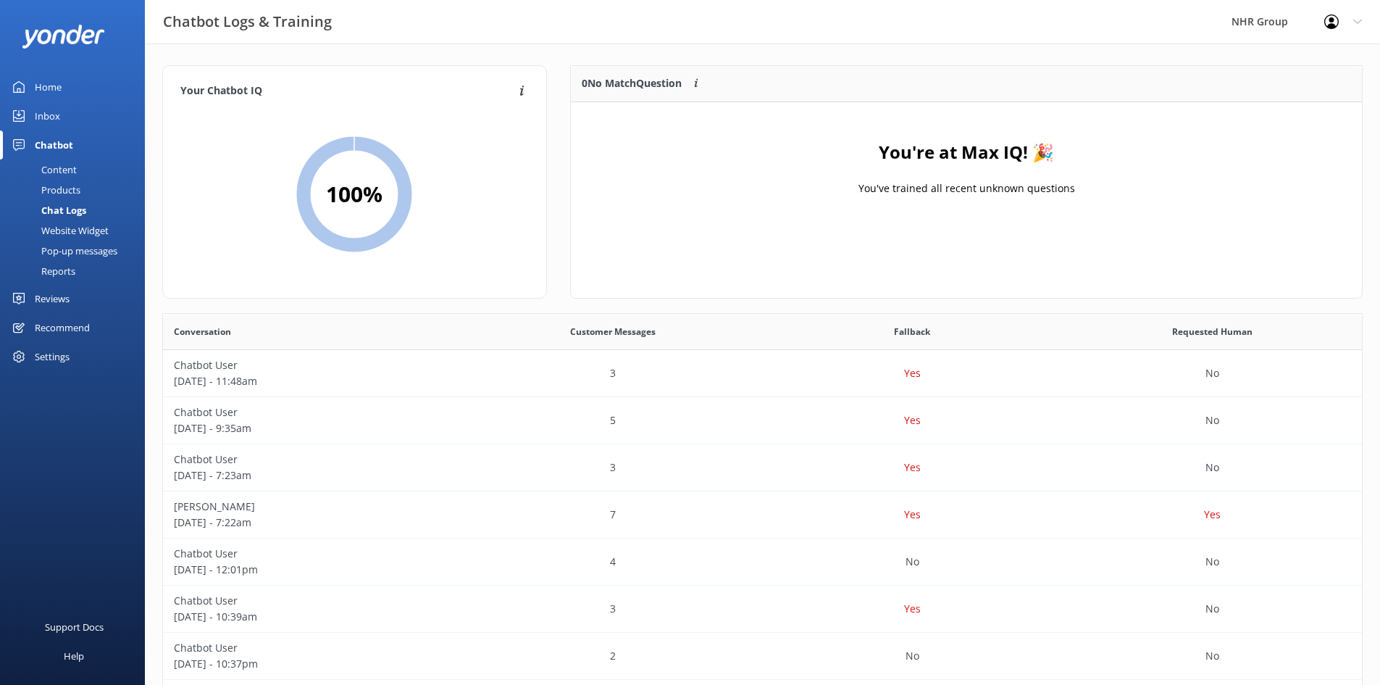
click at [43, 96] on div "Home" at bounding box center [48, 86] width 27 height 29
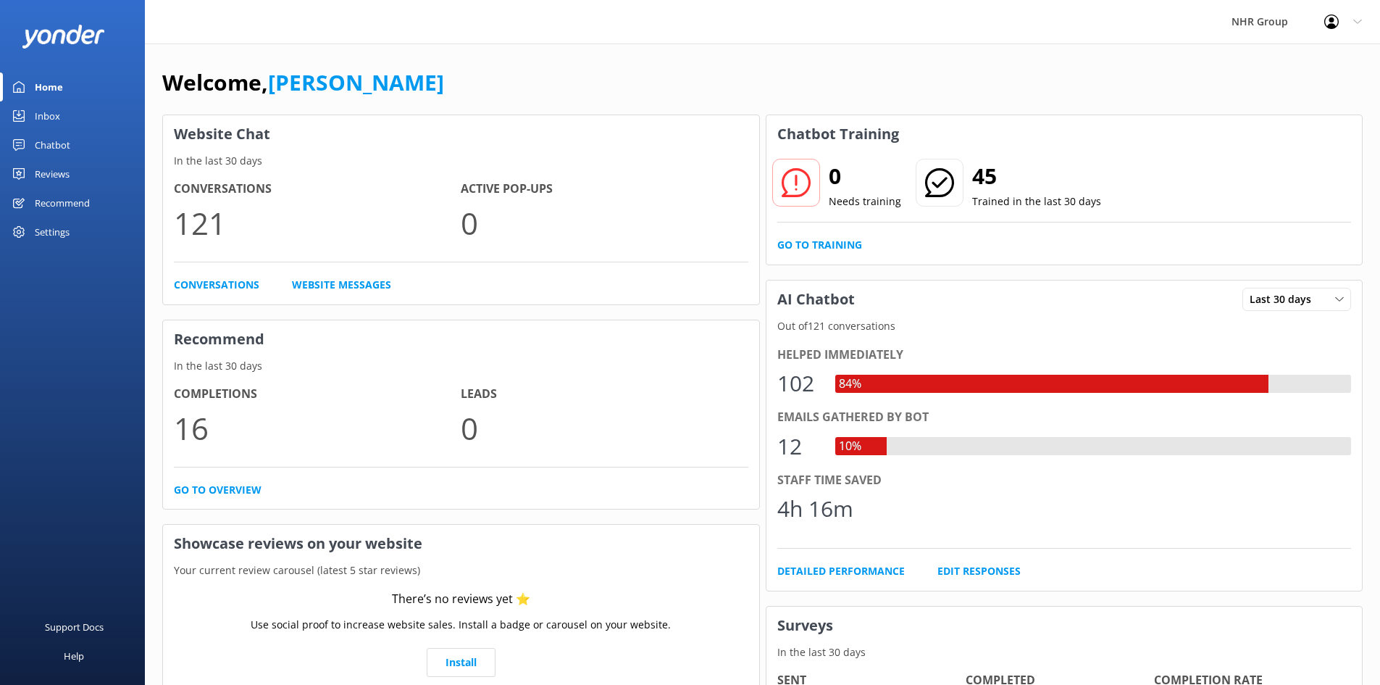
click at [49, 118] on div "Inbox" at bounding box center [47, 115] width 25 height 29
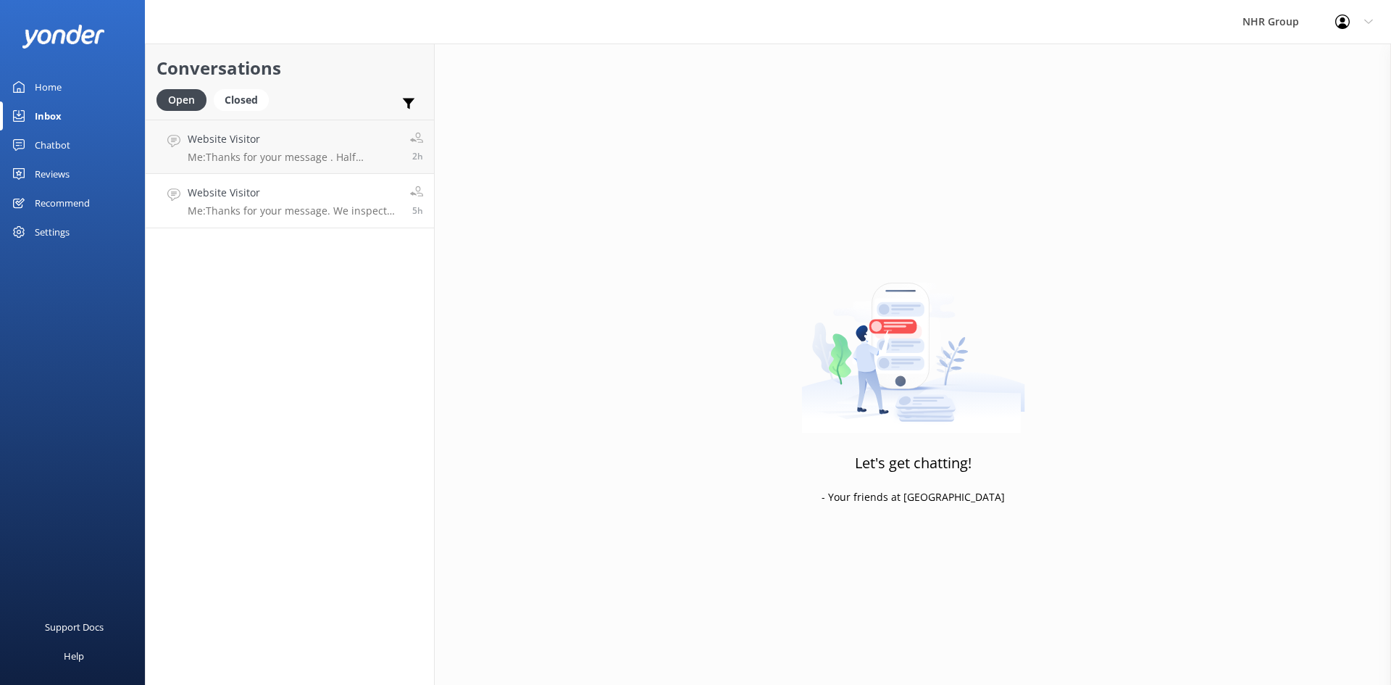
click at [328, 219] on link "Website Visitor Me: Thanks for your message. We inspect the vehicle on return a…" at bounding box center [290, 201] width 288 height 54
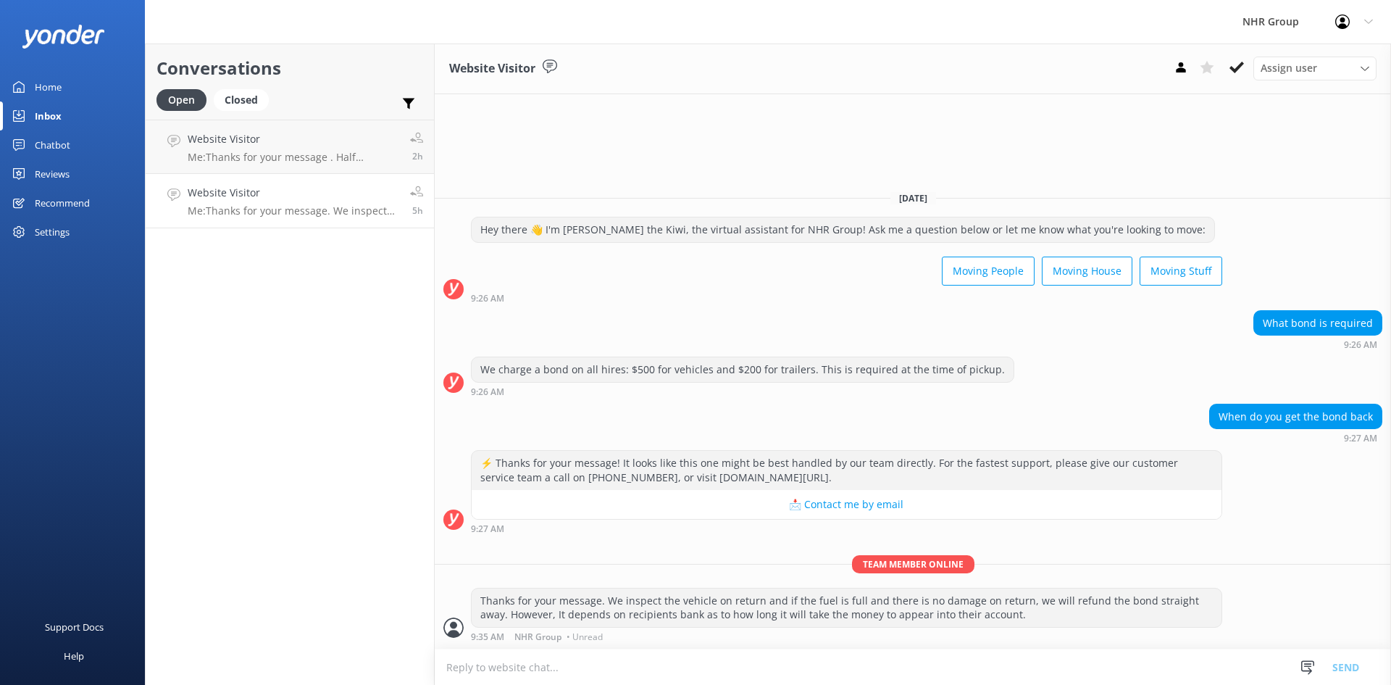
click at [1236, 72] on use at bounding box center [1237, 68] width 14 height 12
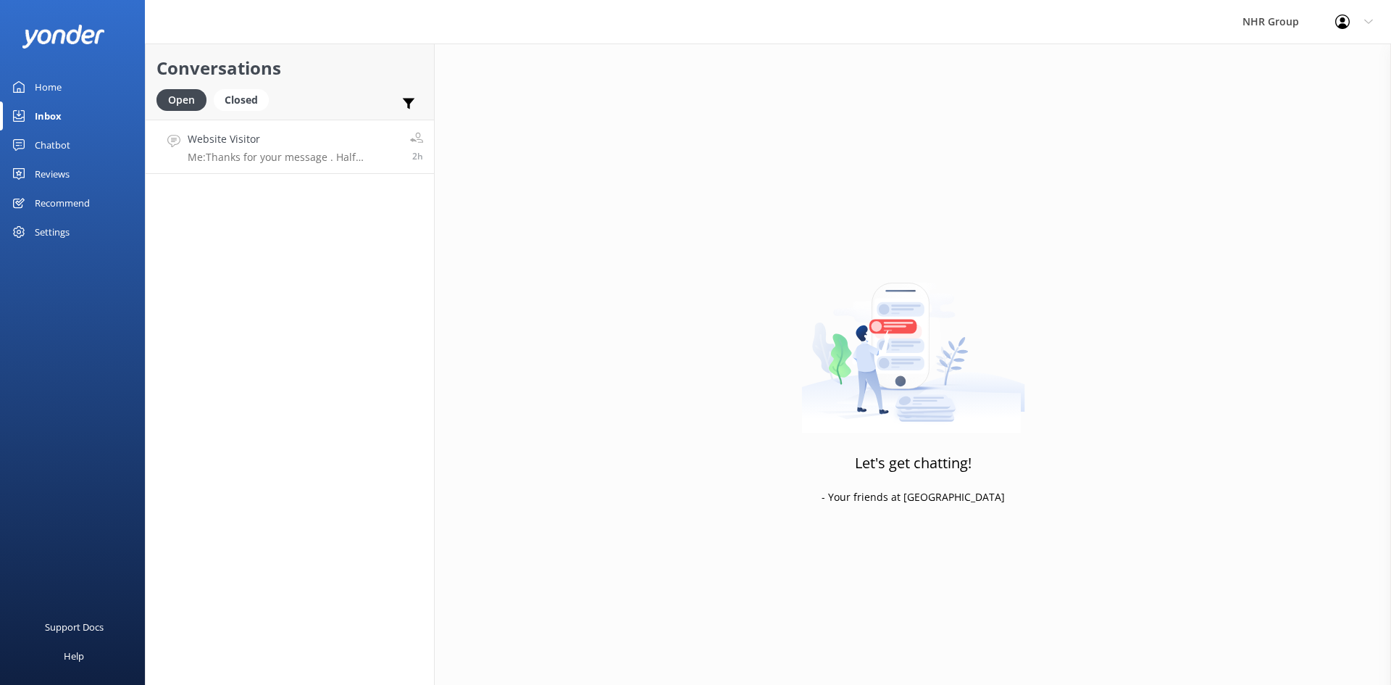
click at [270, 148] on div "Website Visitor Me: Thanks for your message . Half furniture includes , 10 Blan…" at bounding box center [294, 146] width 212 height 31
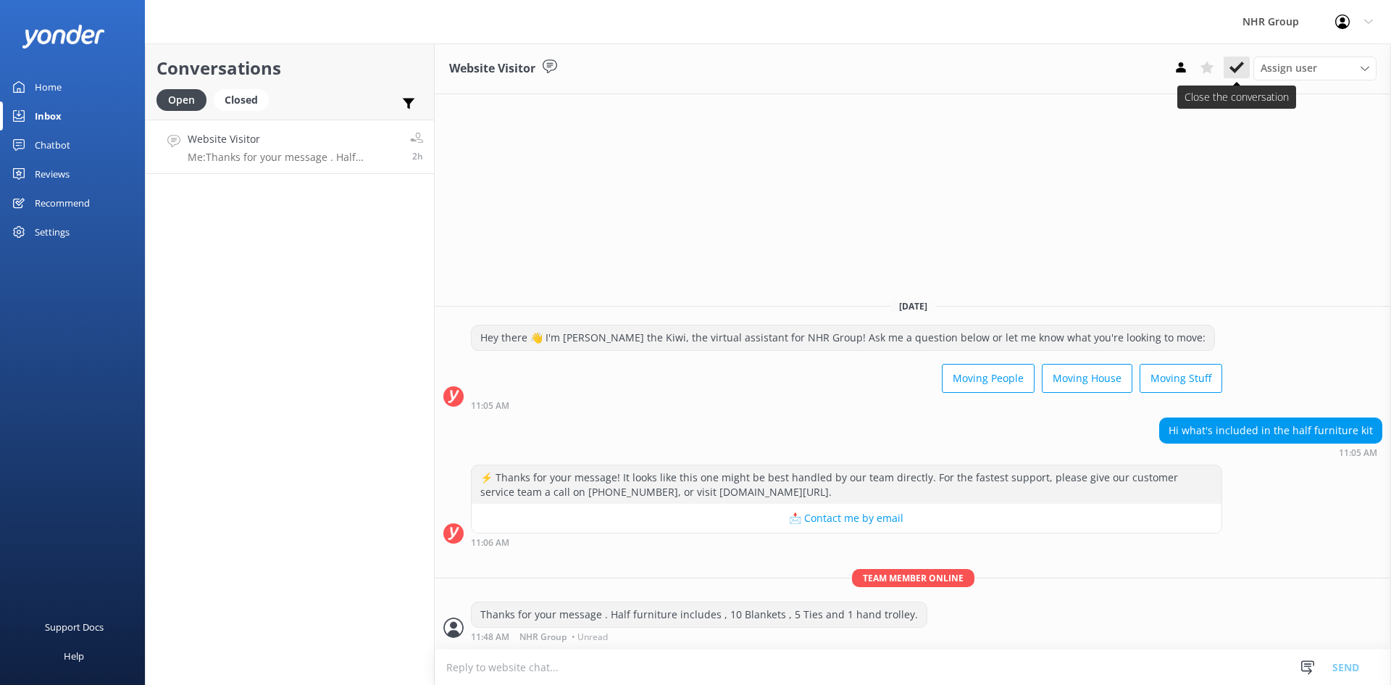
click at [1240, 66] on use at bounding box center [1237, 68] width 14 height 12
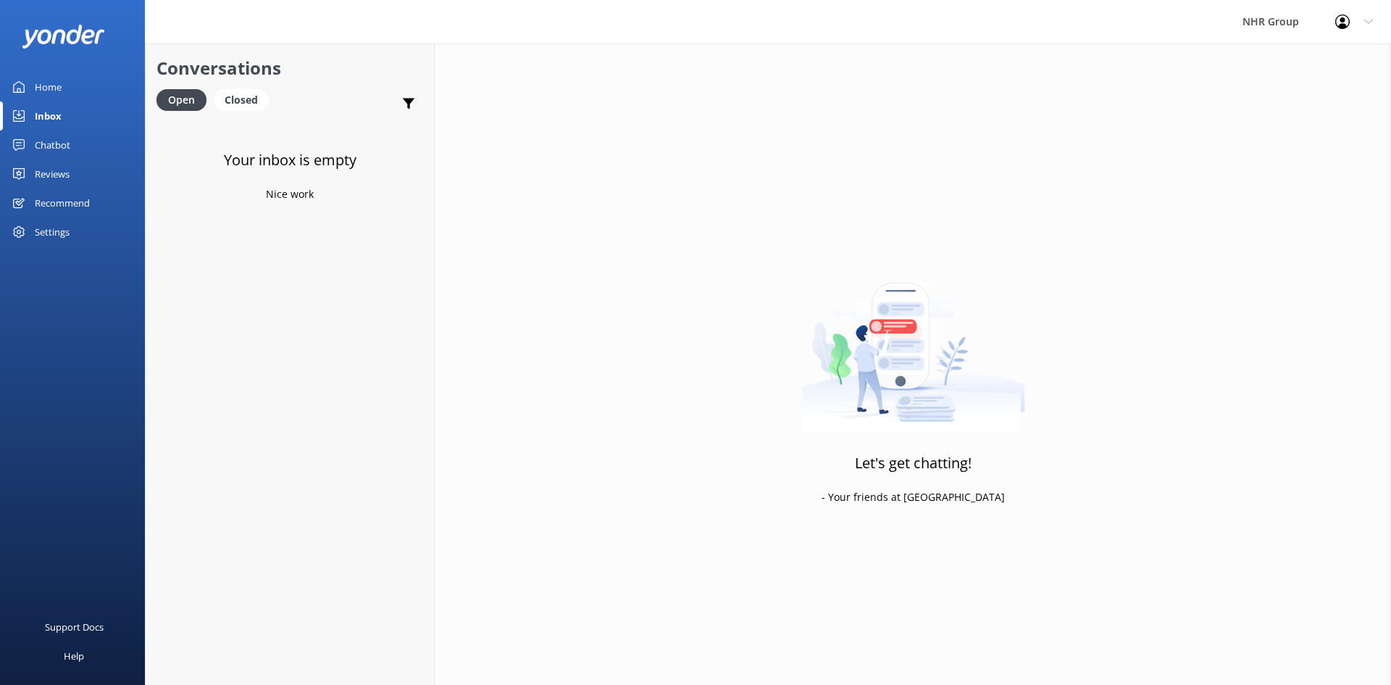
click at [62, 87] on link "Home" at bounding box center [72, 86] width 145 height 29
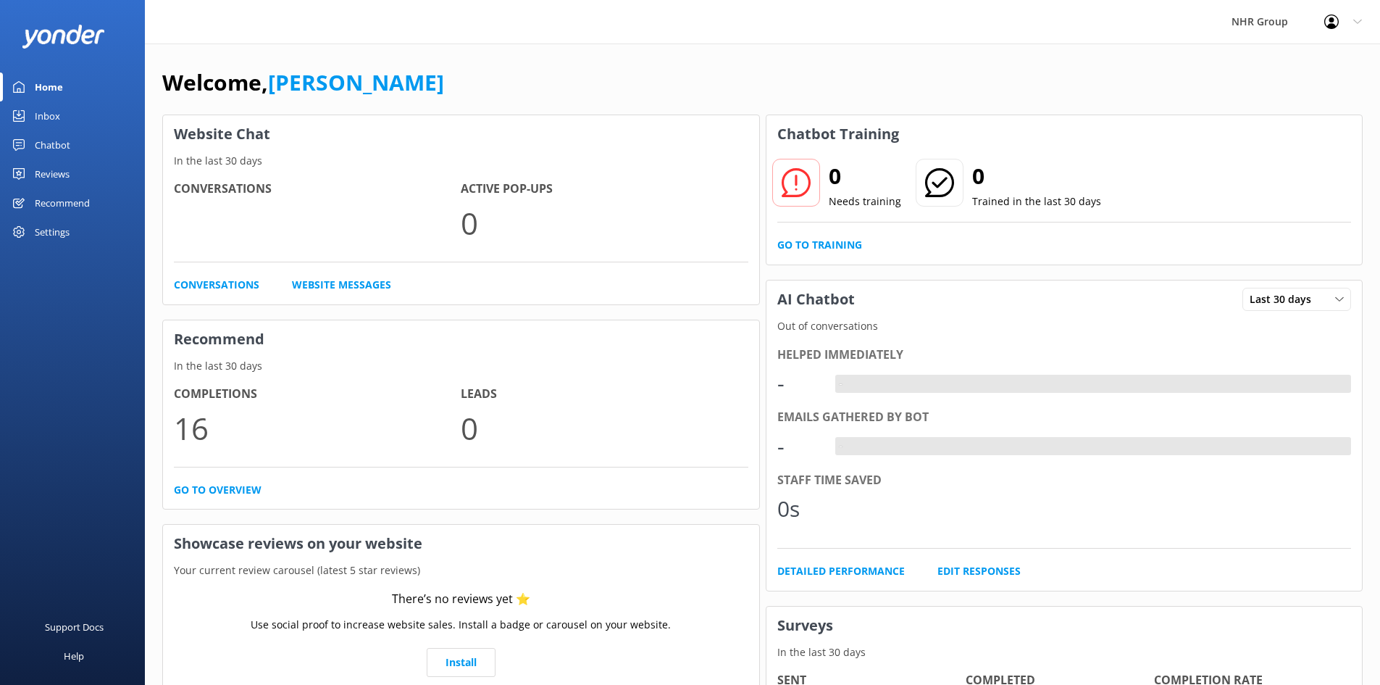
click at [49, 138] on div "Chatbot" at bounding box center [53, 144] width 36 height 29
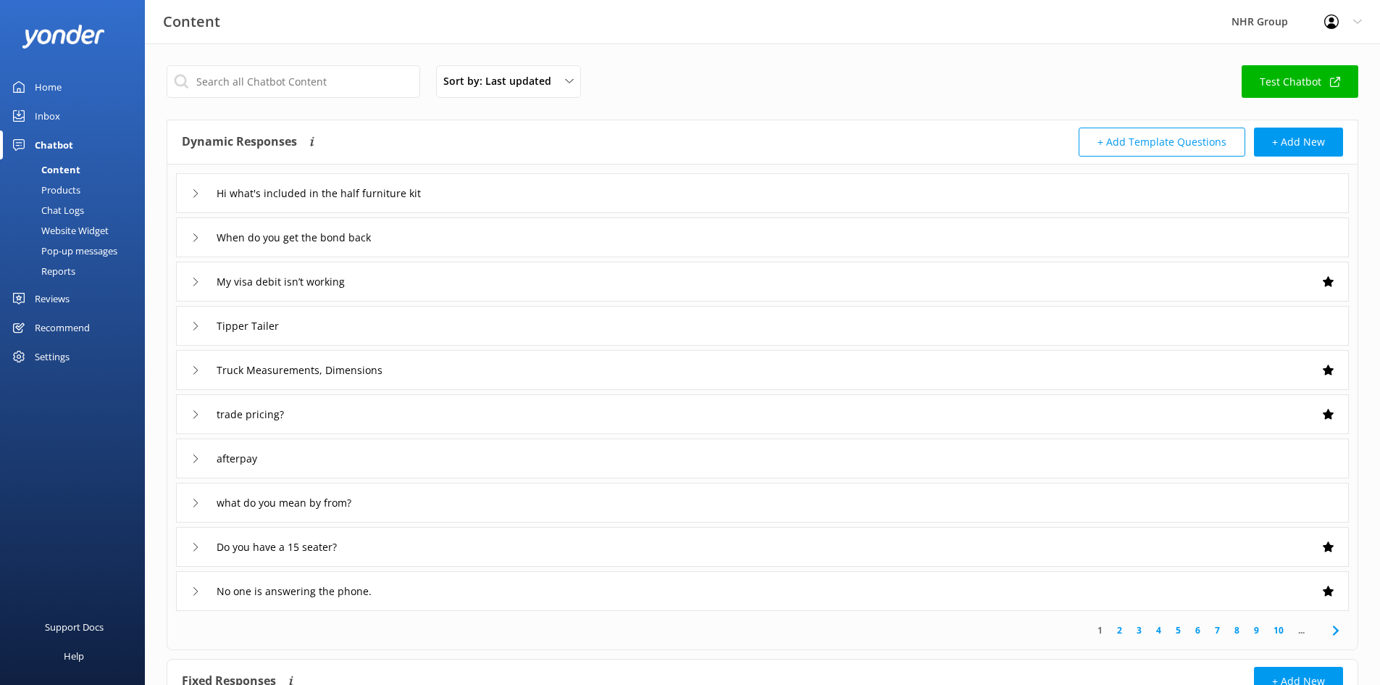
click at [63, 271] on div "Reports" at bounding box center [42, 271] width 67 height 20
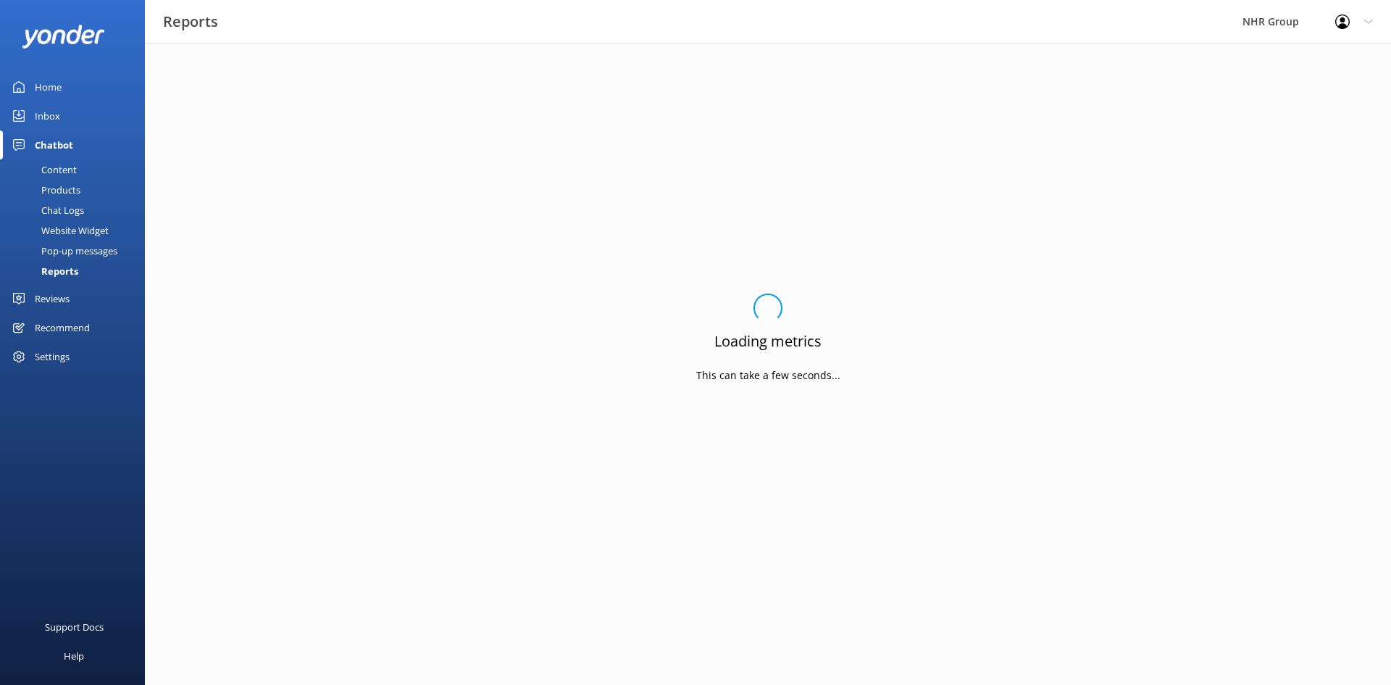
click at [46, 290] on div "Reviews" at bounding box center [52, 298] width 35 height 29
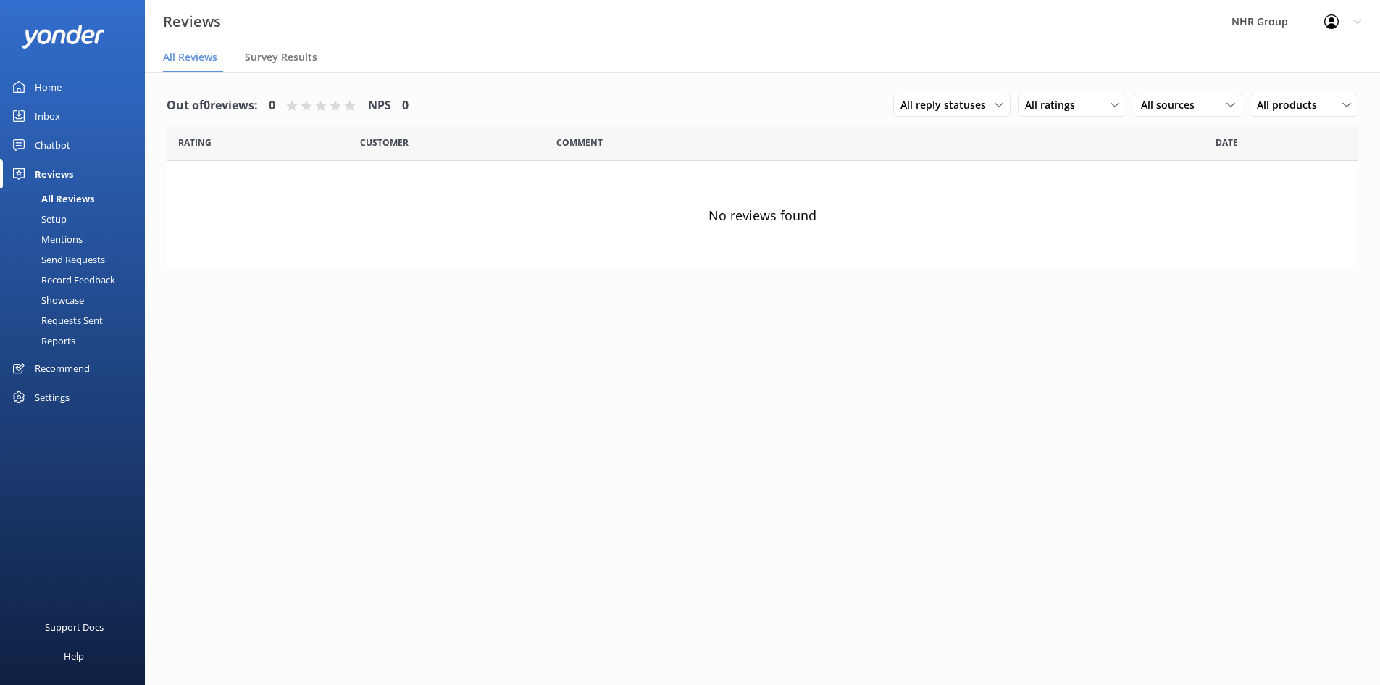
click at [56, 155] on div "Chatbot" at bounding box center [53, 144] width 36 height 29
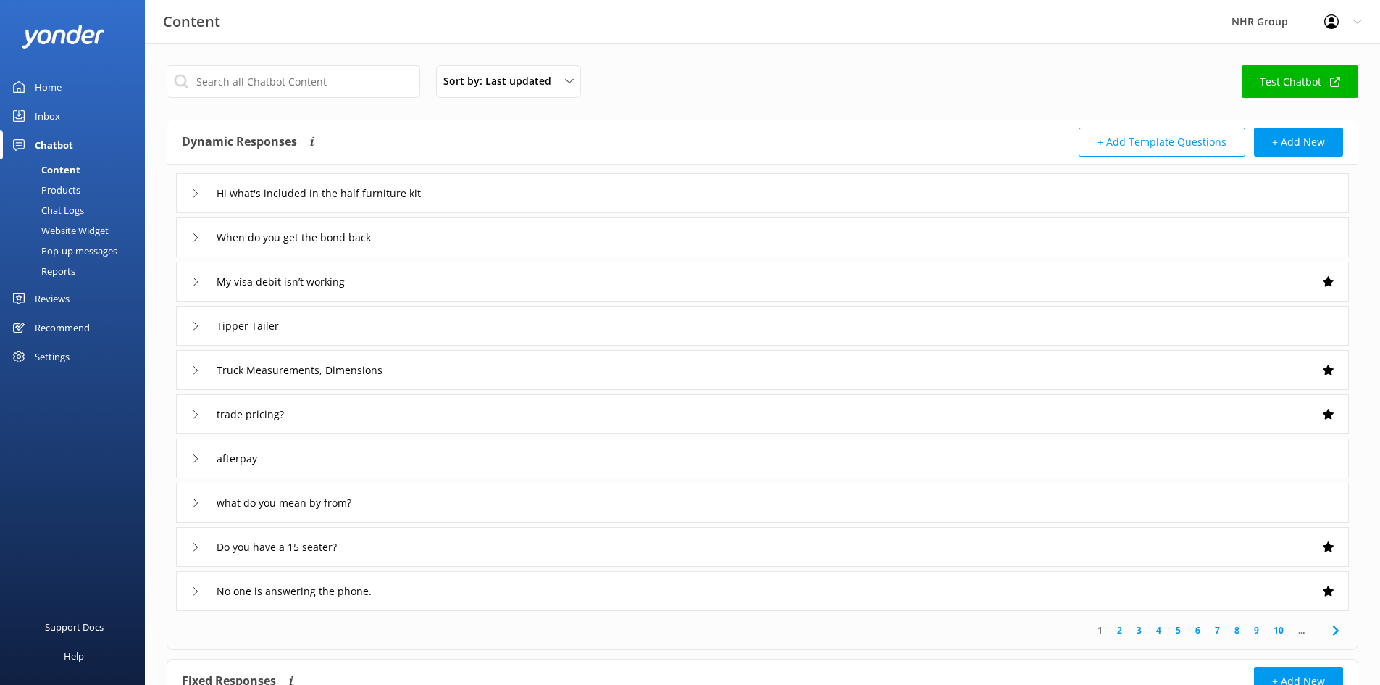
click at [62, 273] on div "Reports" at bounding box center [42, 271] width 67 height 20
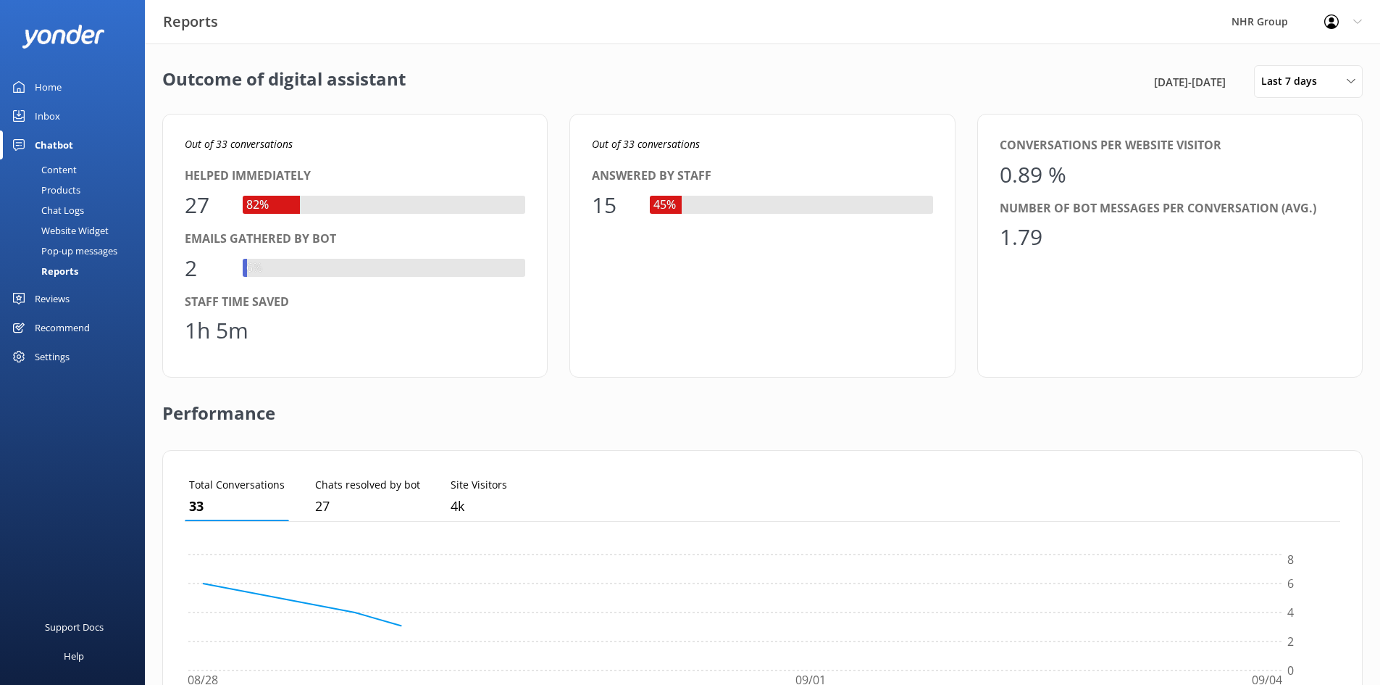
scroll to position [135, 1145]
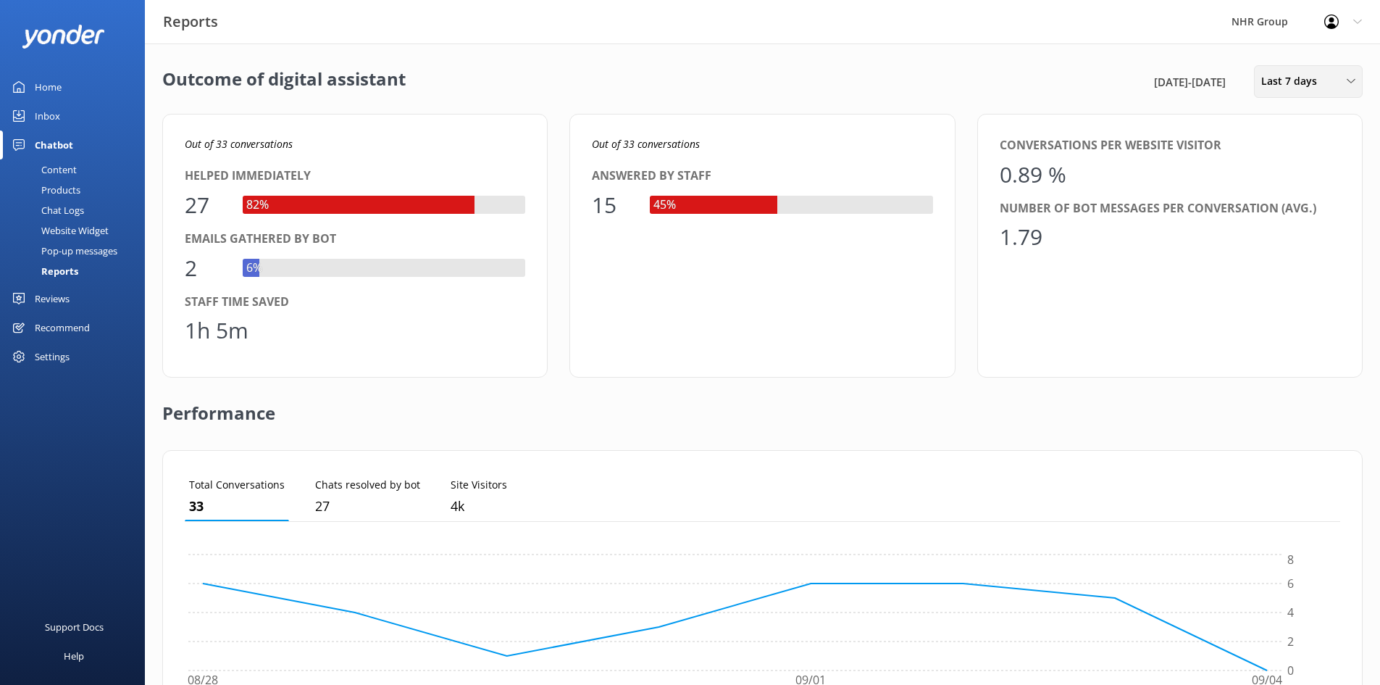
click at [1276, 71] on div "Last 7 days Last 7 days Last 30 days Last month Last 90 days Last 180 days Cust…" at bounding box center [1308, 81] width 109 height 33
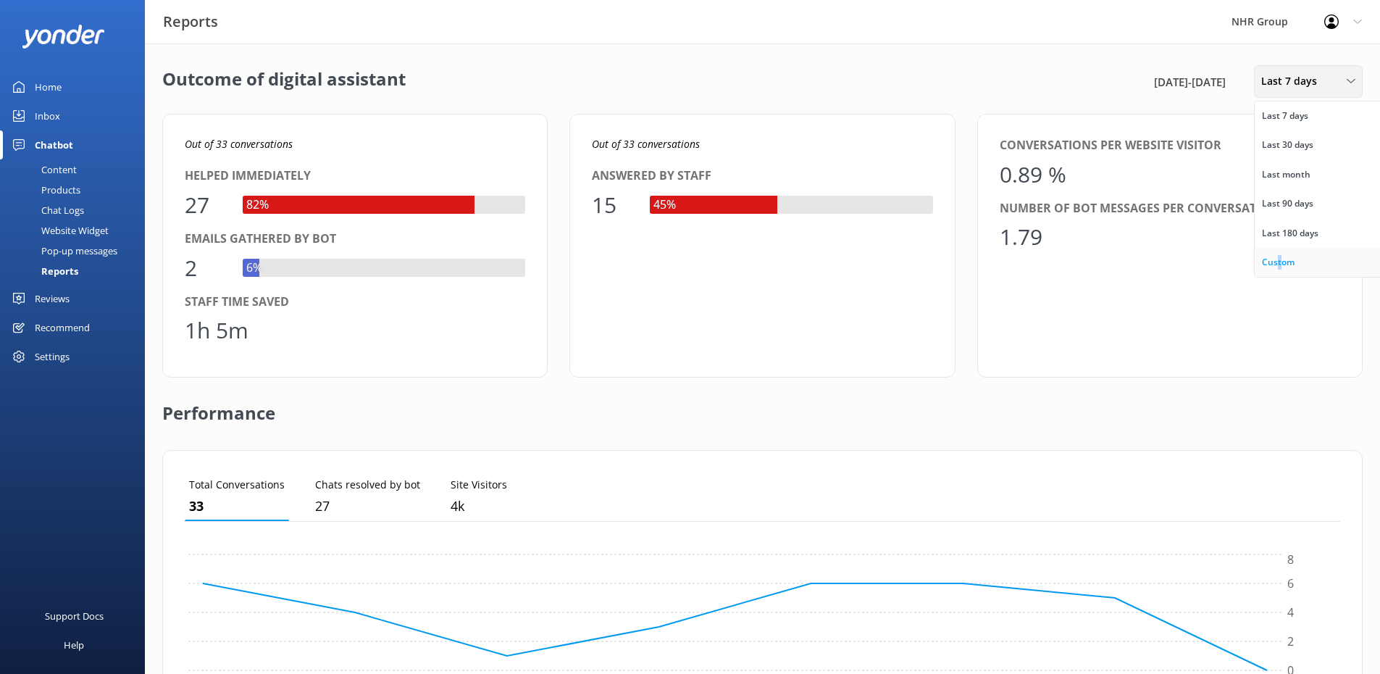
click at [1280, 264] on div "Custom" at bounding box center [1278, 262] width 33 height 14
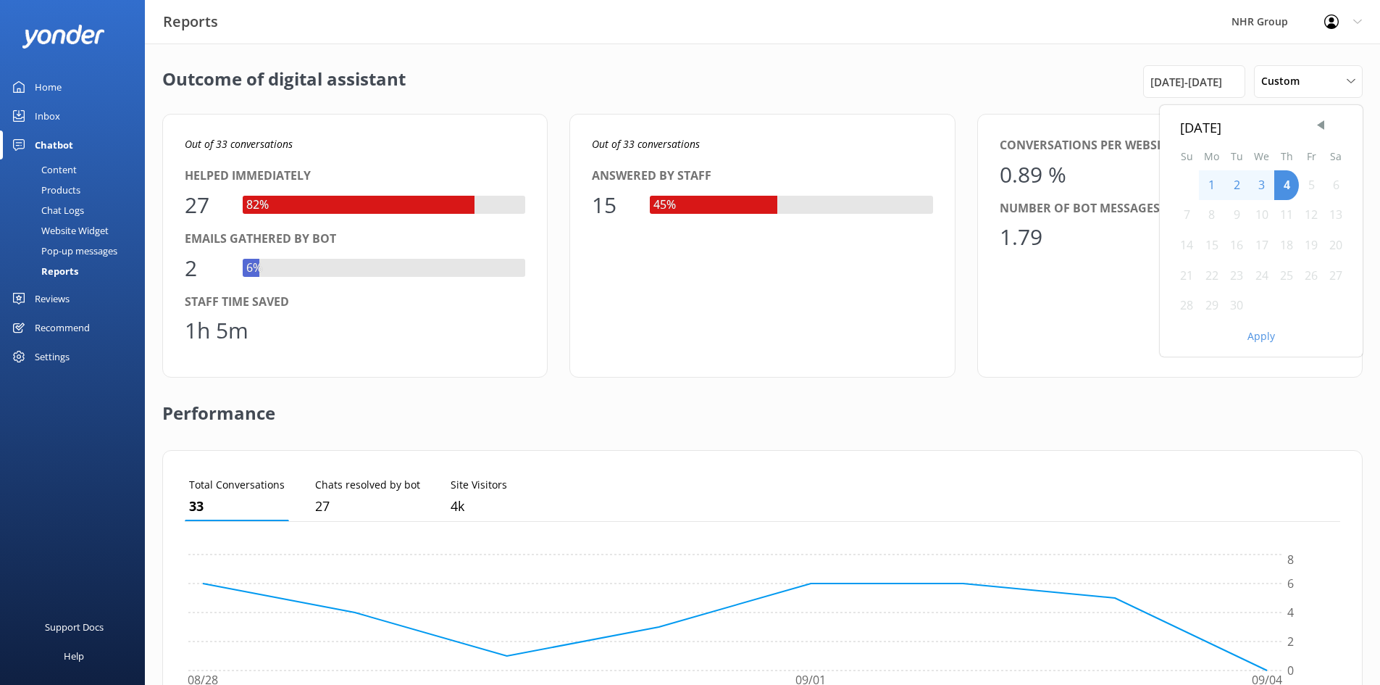
click at [1205, 193] on div "1" at bounding box center [1211, 185] width 25 height 30
click at [1292, 182] on div "4" at bounding box center [1287, 185] width 25 height 30
click at [1215, 194] on div "1" at bounding box center [1211, 185] width 25 height 30
click at [1215, 193] on div "1" at bounding box center [1211, 185] width 25 height 30
click at [1293, 185] on div "4" at bounding box center [1287, 185] width 25 height 30
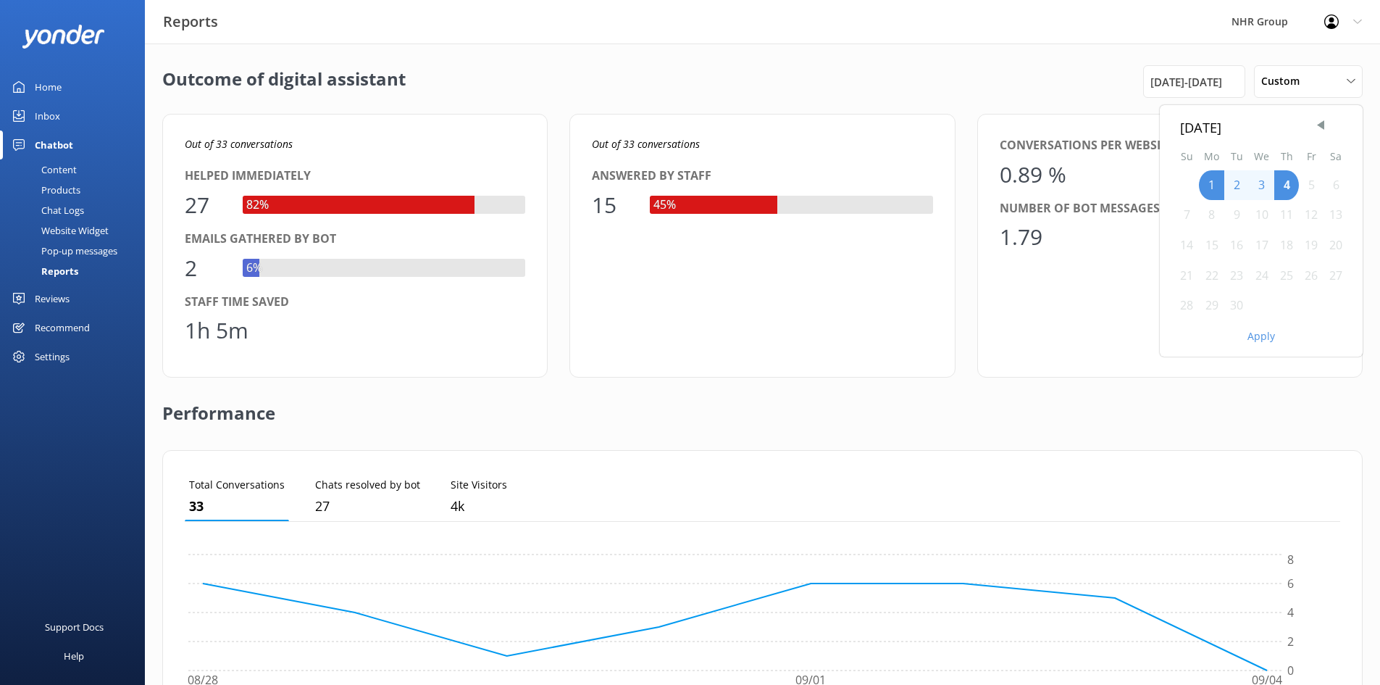
click at [1269, 339] on button "Apply" at bounding box center [1262, 336] width 28 height 10
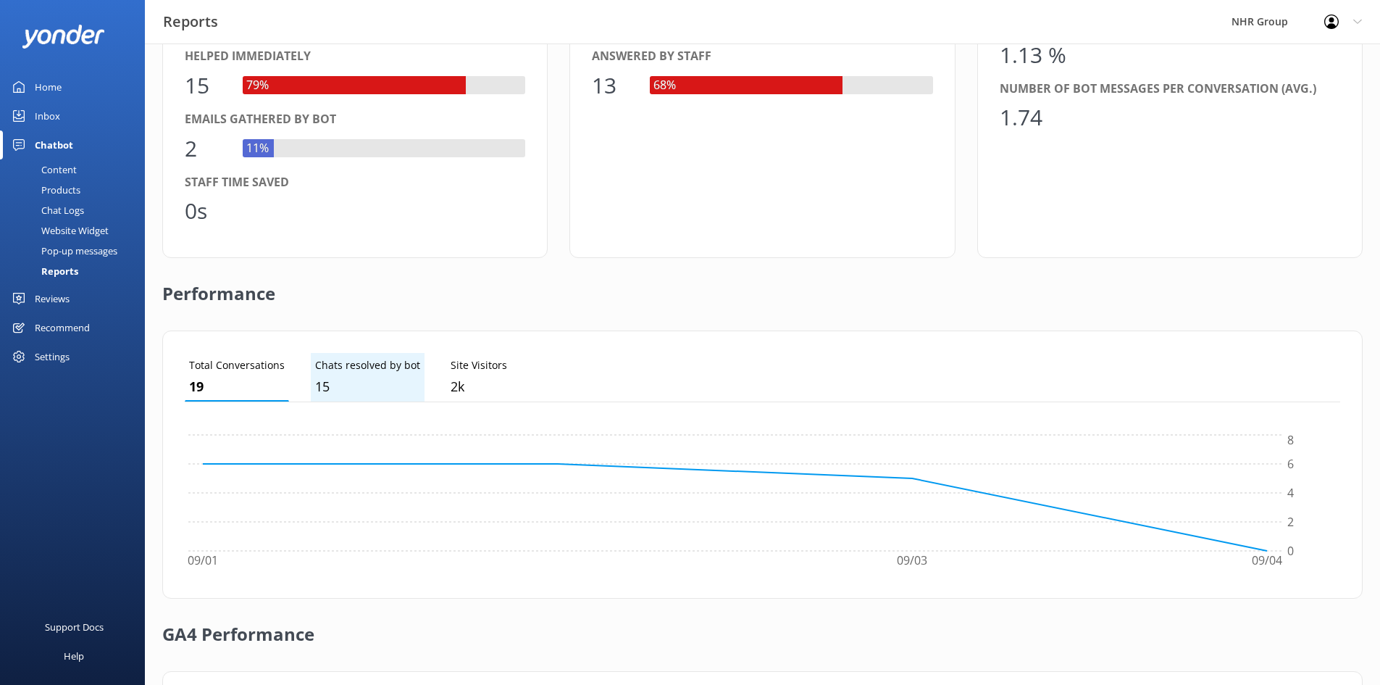
scroll to position [145, 0]
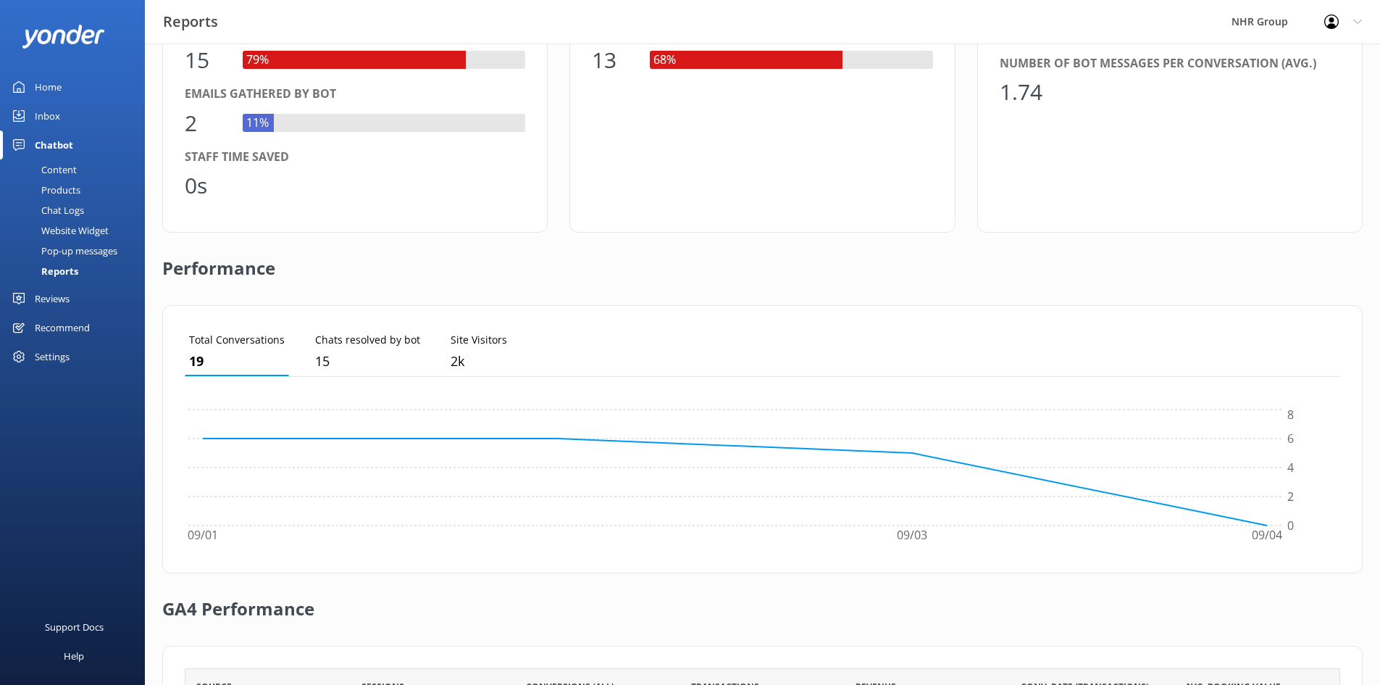
click at [66, 120] on link "Inbox" at bounding box center [72, 115] width 145 height 29
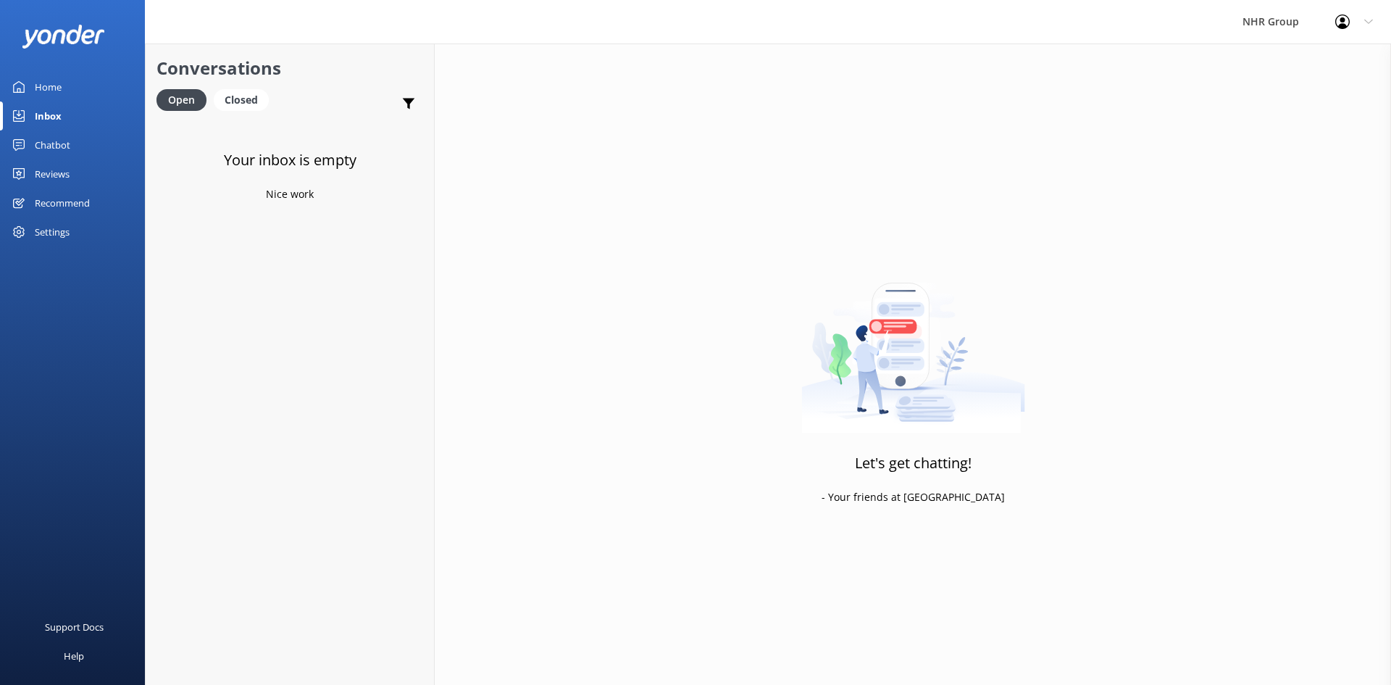
click at [45, 97] on div "Home" at bounding box center [48, 86] width 27 height 29
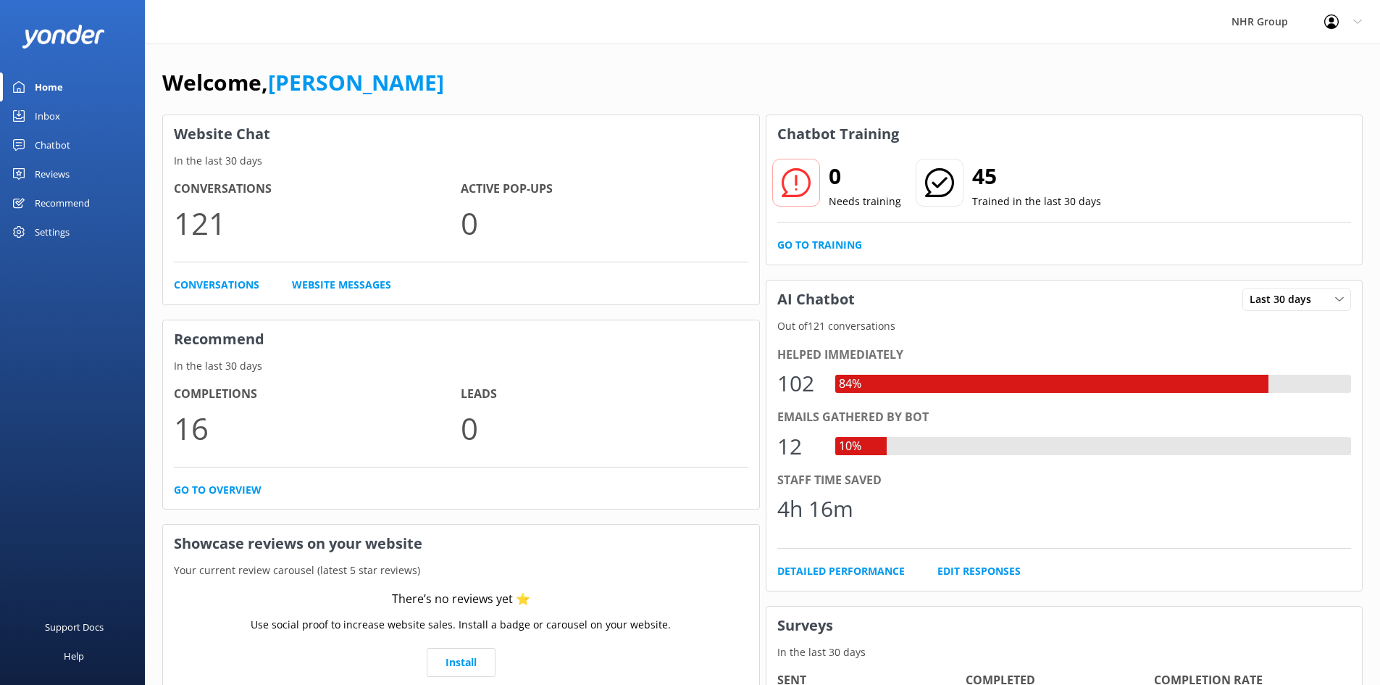
click at [46, 117] on div "Inbox" at bounding box center [47, 115] width 25 height 29
